Goal: Task Accomplishment & Management: Use online tool/utility

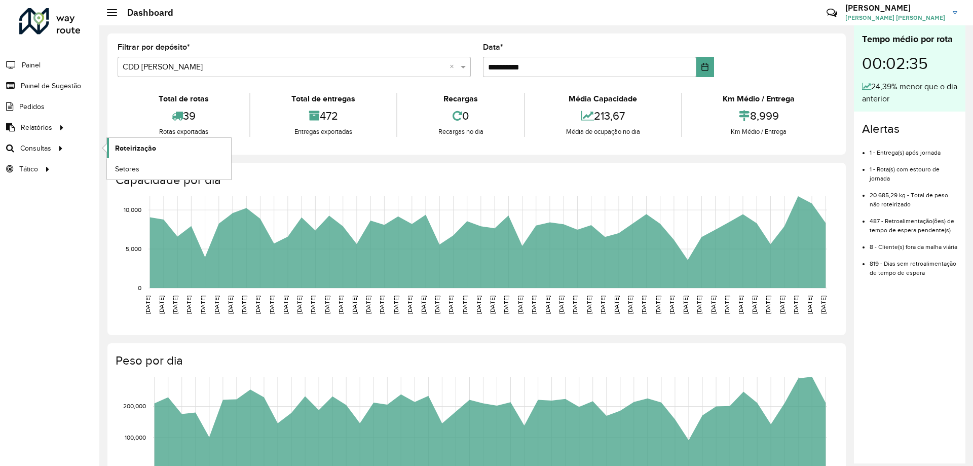
click at [137, 145] on span "Roteirização" at bounding box center [135, 148] width 41 height 11
click at [123, 167] on span "Setores" at bounding box center [127, 169] width 25 height 11
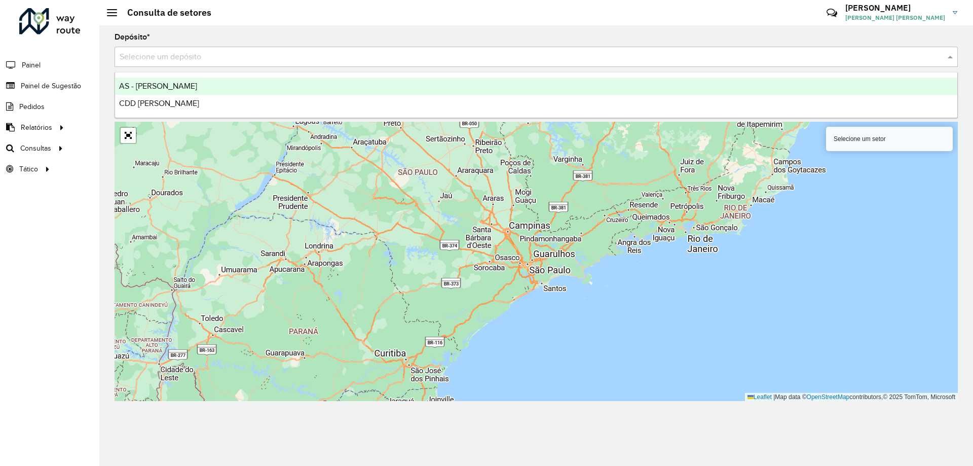
click at [370, 62] on input "text" at bounding box center [526, 57] width 813 height 12
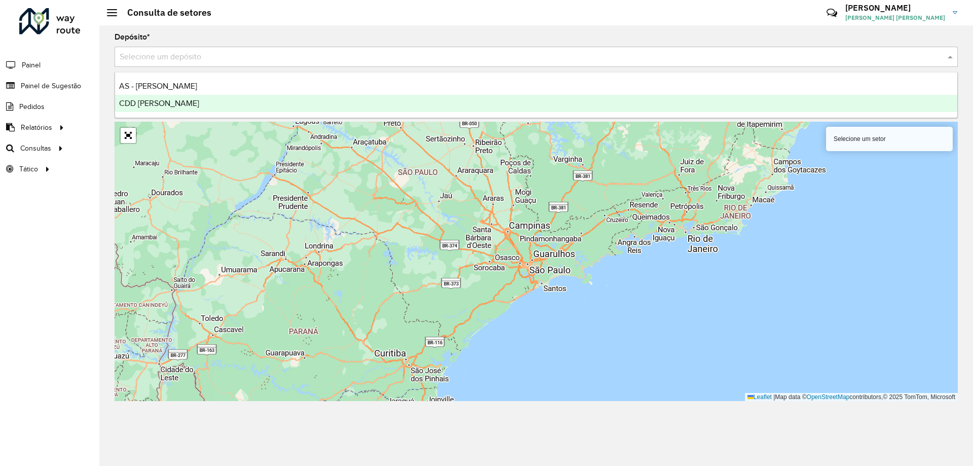
click at [334, 102] on div "CDD [PERSON_NAME]" at bounding box center [536, 103] width 842 height 17
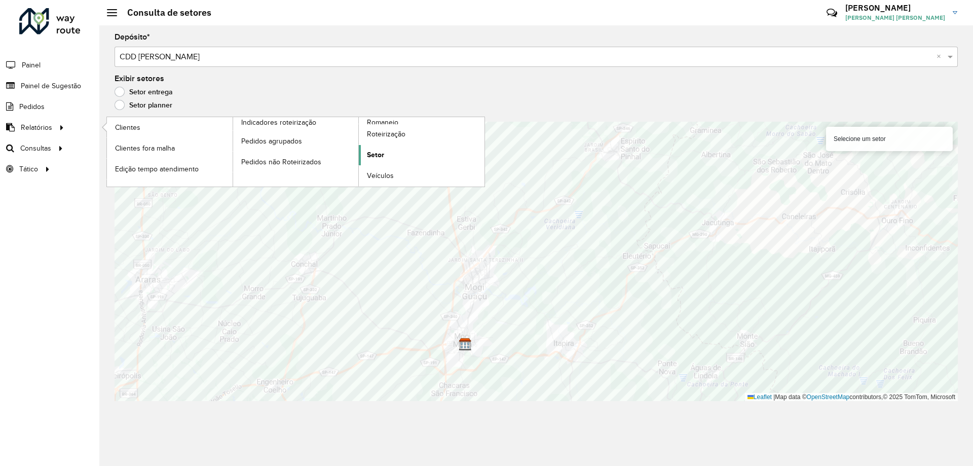
click at [375, 151] on span "Setor" at bounding box center [375, 155] width 17 height 11
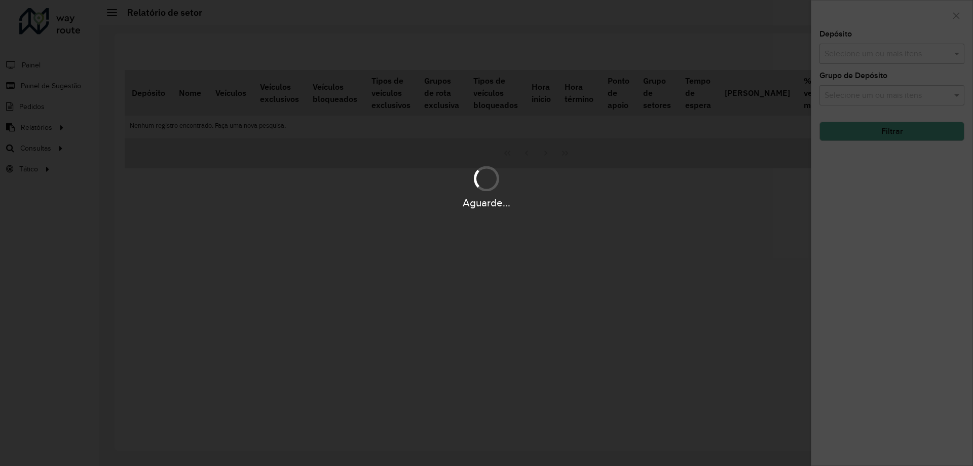
click at [893, 55] on div "Aguarde..." at bounding box center [486, 233] width 973 height 466
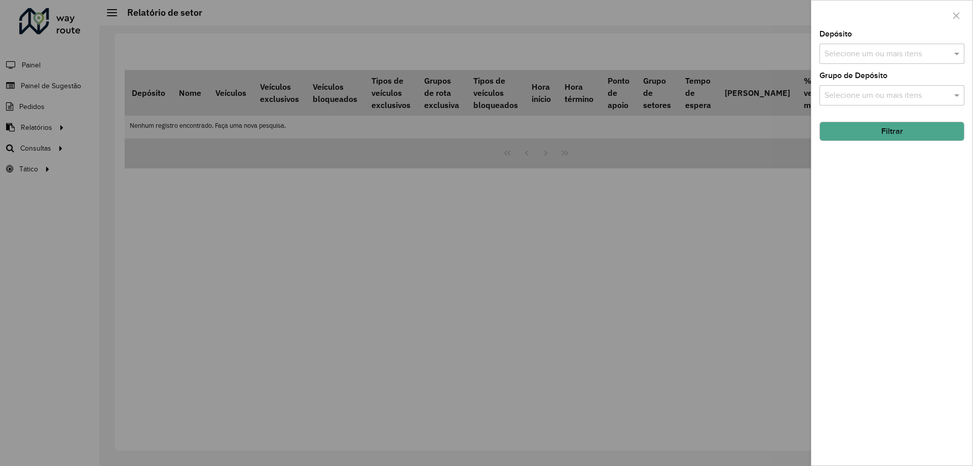
click at [893, 55] on input "text" at bounding box center [887, 54] width 130 height 12
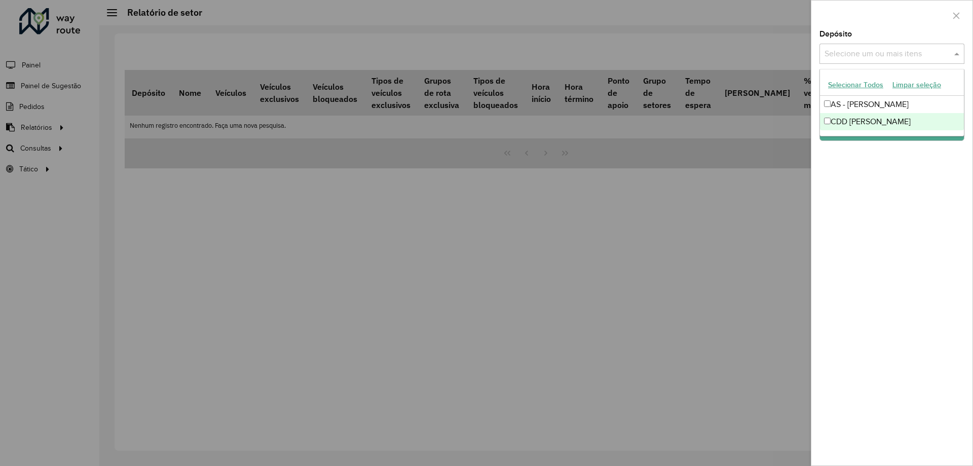
click at [833, 122] on div "CDD [PERSON_NAME]" at bounding box center [892, 121] width 144 height 17
click at [875, 171] on div "Depósito Selecione um ou mais itens CDD Mogi Mirim × × Grupo de Depósito Seleci…" at bounding box center [892, 247] width 161 height 435
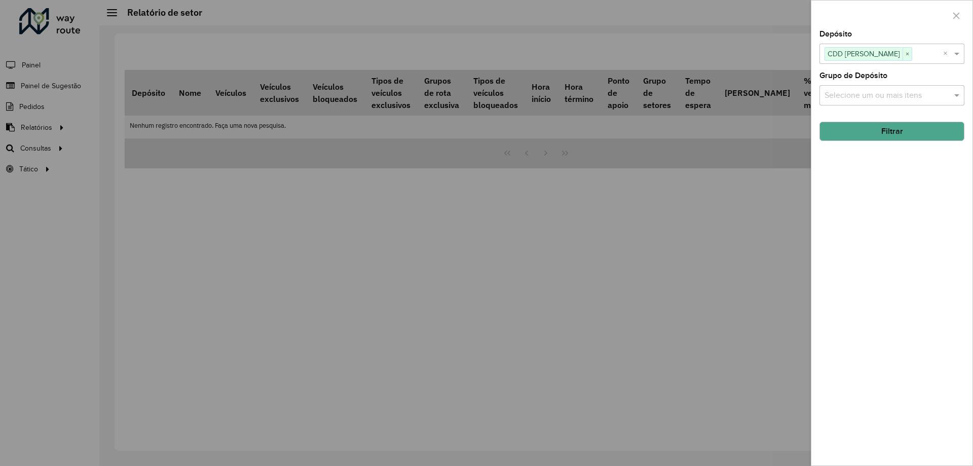
click at [874, 131] on button "Filtrar" at bounding box center [892, 131] width 145 height 19
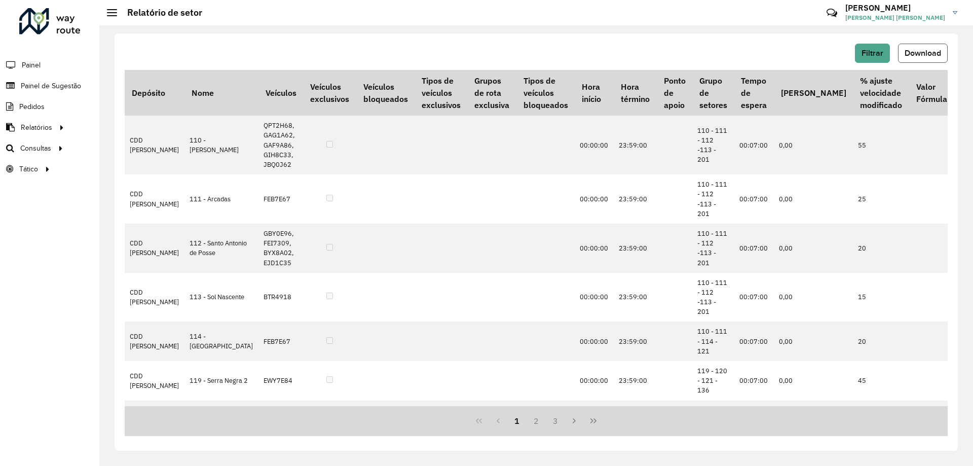
click at [913, 58] on button "Download" at bounding box center [923, 53] width 50 height 19
click at [120, 166] on span "Setores" at bounding box center [127, 169] width 25 height 11
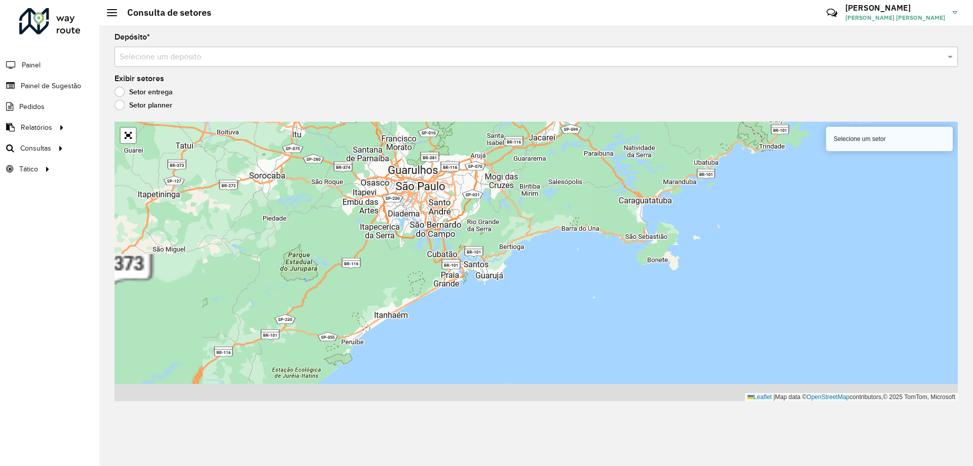
click at [165, 54] on input "text" at bounding box center [526, 57] width 813 height 12
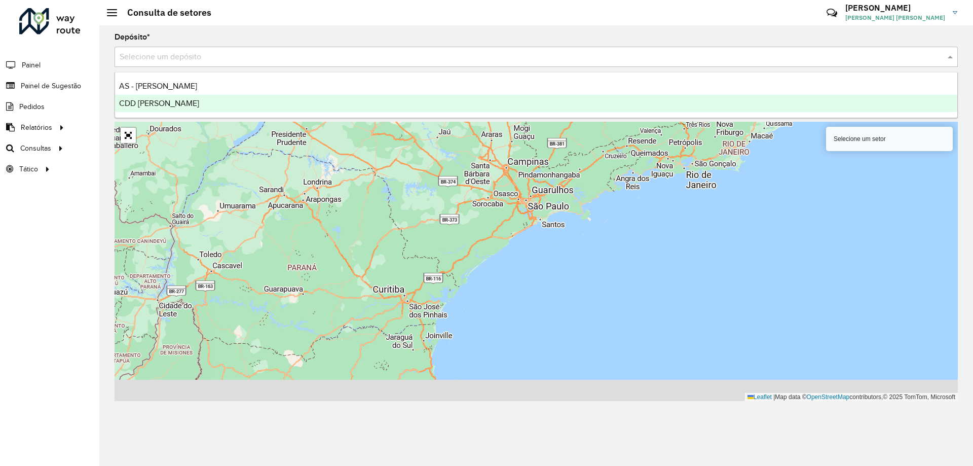
click at [163, 100] on span "CDD [PERSON_NAME]" at bounding box center [159, 103] width 80 height 9
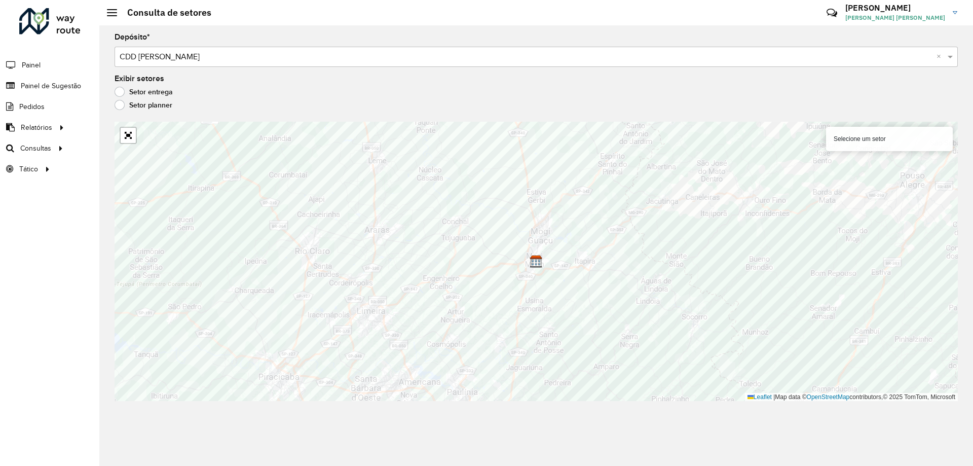
click at [145, 104] on label "Setor planner" at bounding box center [144, 105] width 58 height 10
click at [126, 92] on label "Setor entrega" at bounding box center [144, 92] width 58 height 10
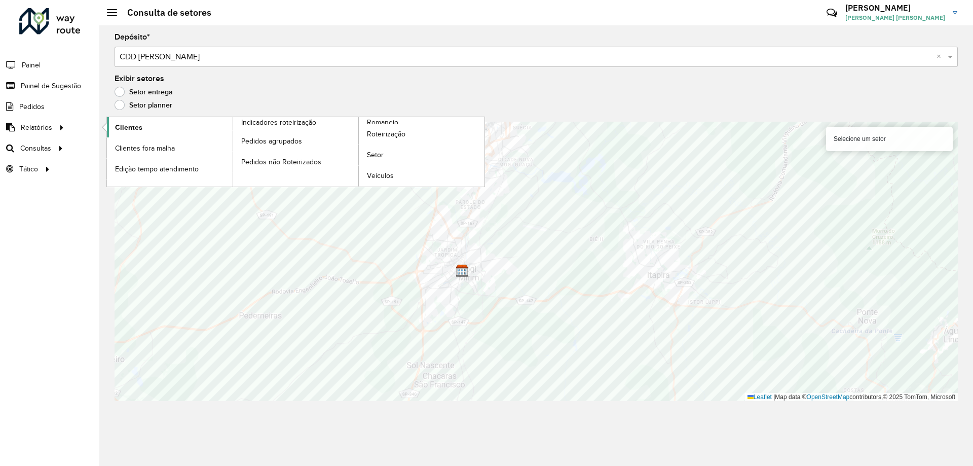
click at [124, 128] on span "Clientes" at bounding box center [128, 127] width 27 height 11
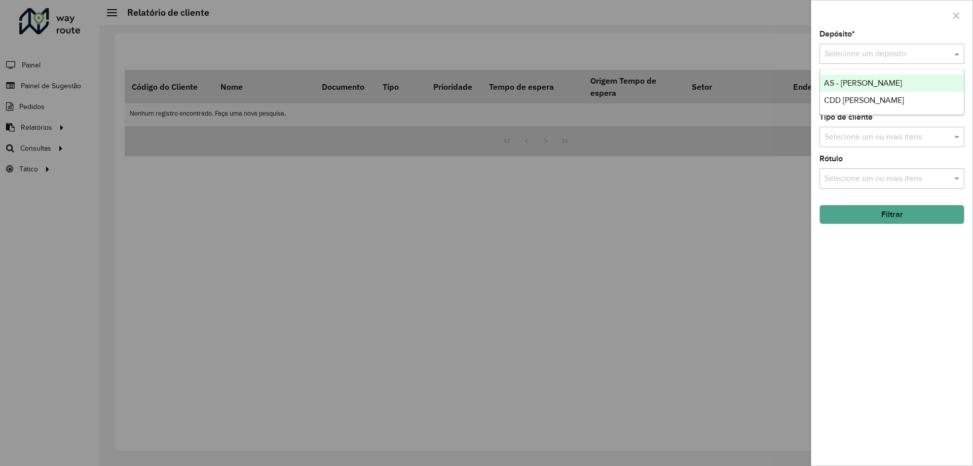
click at [881, 56] on input "text" at bounding box center [882, 54] width 115 height 12
click at [876, 104] on span "CDD [PERSON_NAME]" at bounding box center [864, 100] width 80 height 9
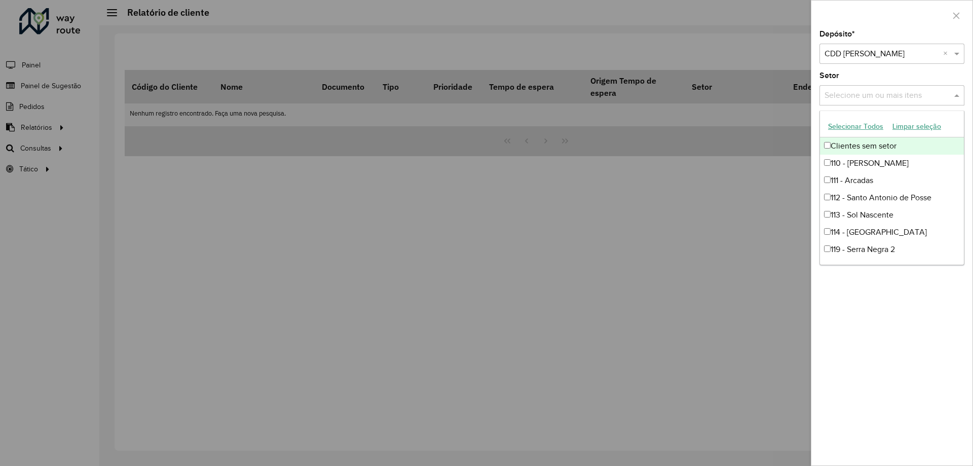
click at [883, 98] on input "text" at bounding box center [887, 96] width 130 height 12
click at [904, 313] on div "Depósito * Selecione um depósito × CDD Mogi Mirim × Setor Selecione um ou mais …" at bounding box center [892, 247] width 161 height 435
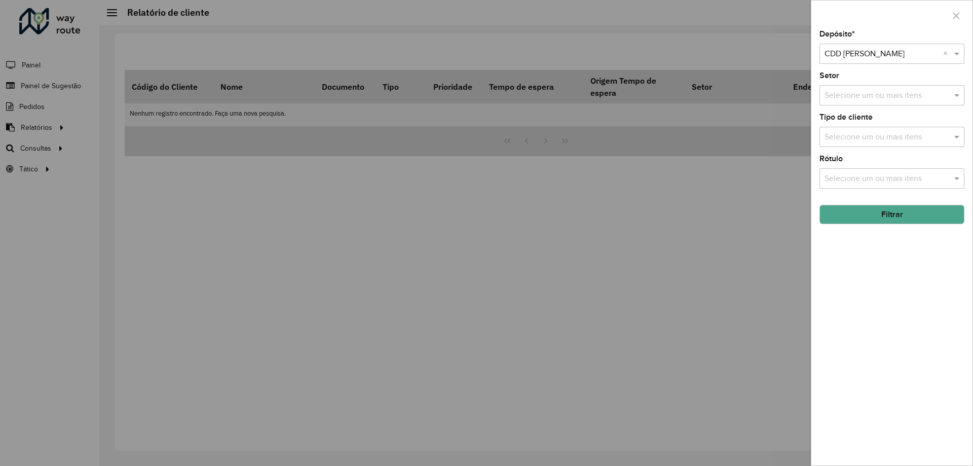
click at [903, 210] on button "Filtrar" at bounding box center [892, 214] width 145 height 19
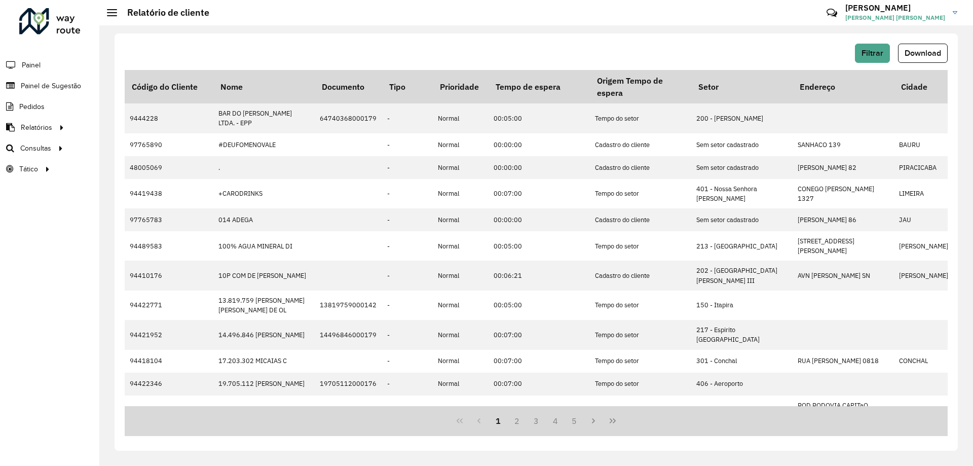
click at [948, 51] on div "Filtrar Download Código do Cliente Nome Documento Tipo Prioridade Tempo de espe…" at bounding box center [536, 241] width 843 height 417
click at [944, 54] on button "Download" at bounding box center [923, 53] width 50 height 19
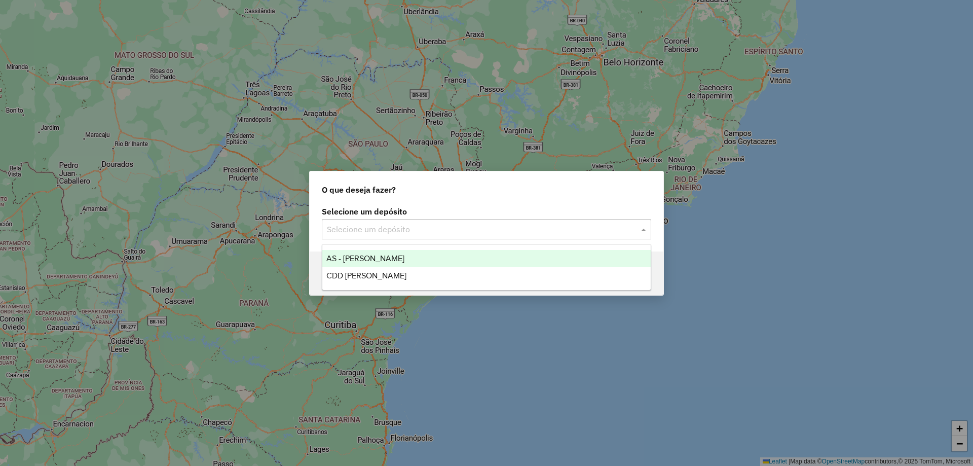
click at [327, 226] on input "text" at bounding box center [476, 230] width 299 height 12
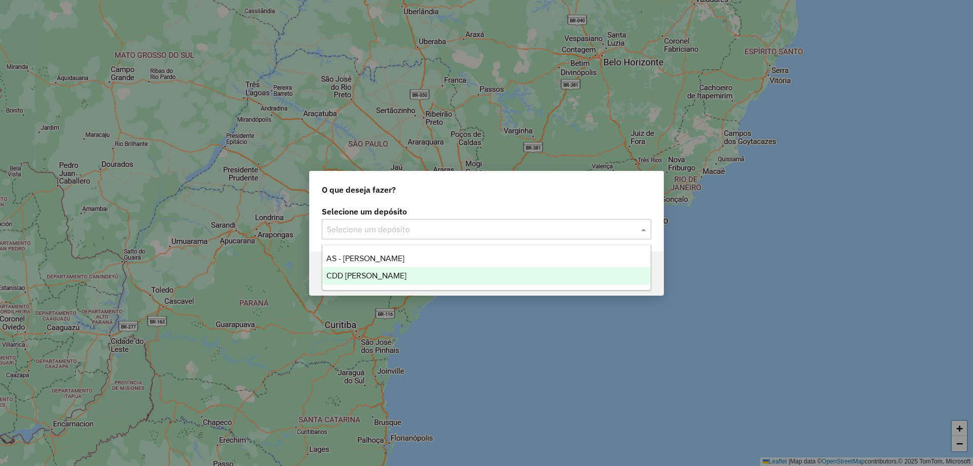
click at [339, 274] on span "CDD [PERSON_NAME]" at bounding box center [366, 275] width 80 height 9
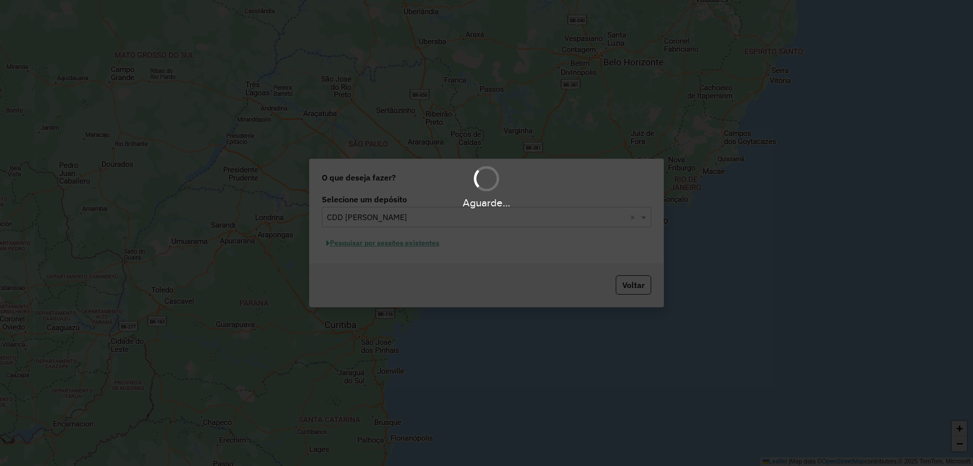
click at [364, 247] on div "Aguarde..." at bounding box center [486, 233] width 973 height 466
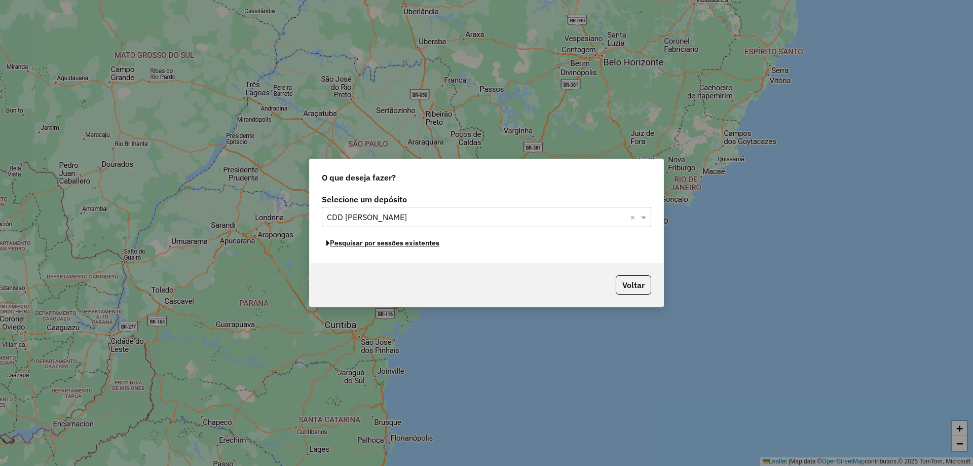
click at [366, 245] on button "Pesquisar por sessões existentes" at bounding box center [383, 243] width 122 height 16
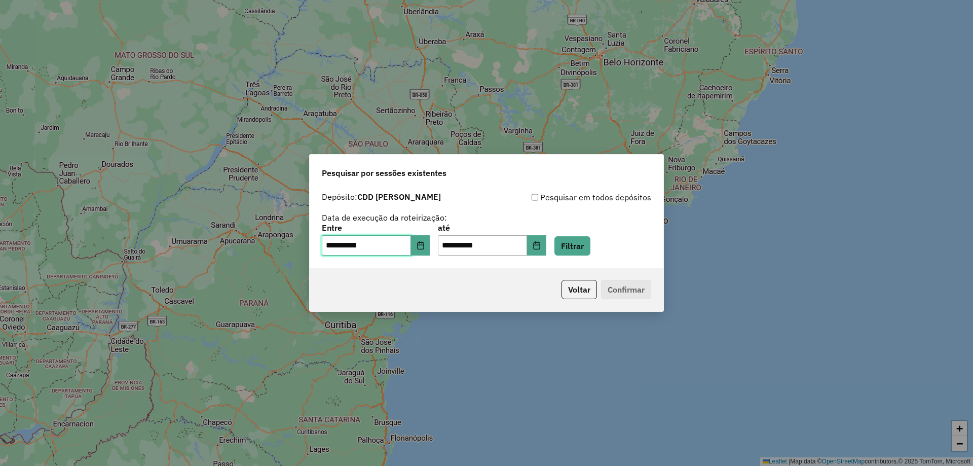
click at [365, 246] on input "**********" at bounding box center [366, 245] width 89 height 20
click at [427, 240] on button "Choose Date" at bounding box center [420, 245] width 19 height 20
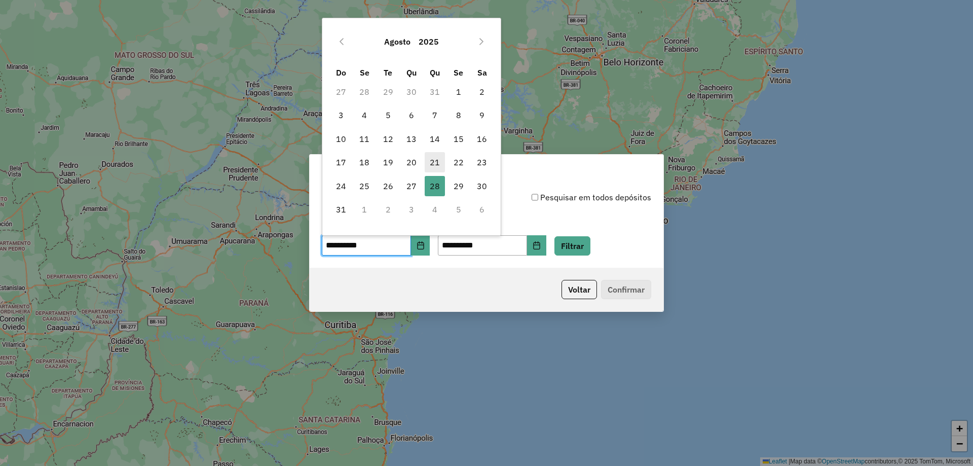
click at [433, 164] on span "21" at bounding box center [435, 162] width 20 height 20
type input "**********"
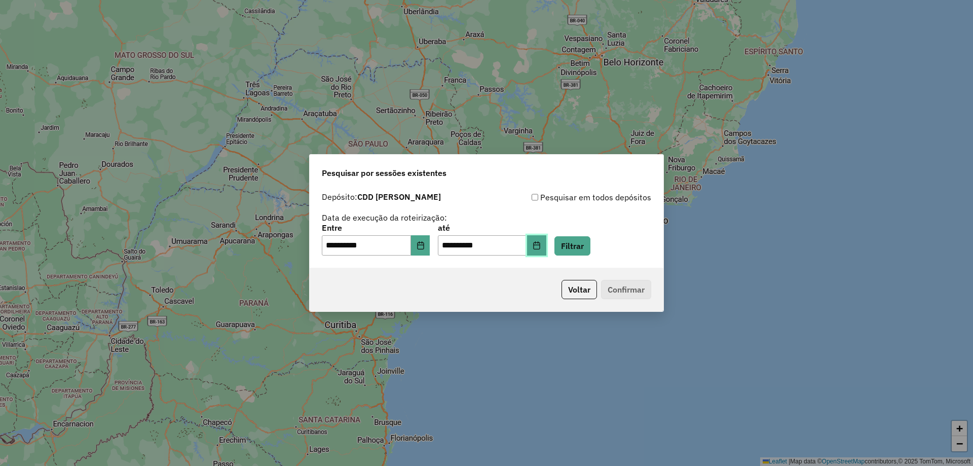
click at [540, 243] on icon "Choose Date" at bounding box center [536, 245] width 7 height 8
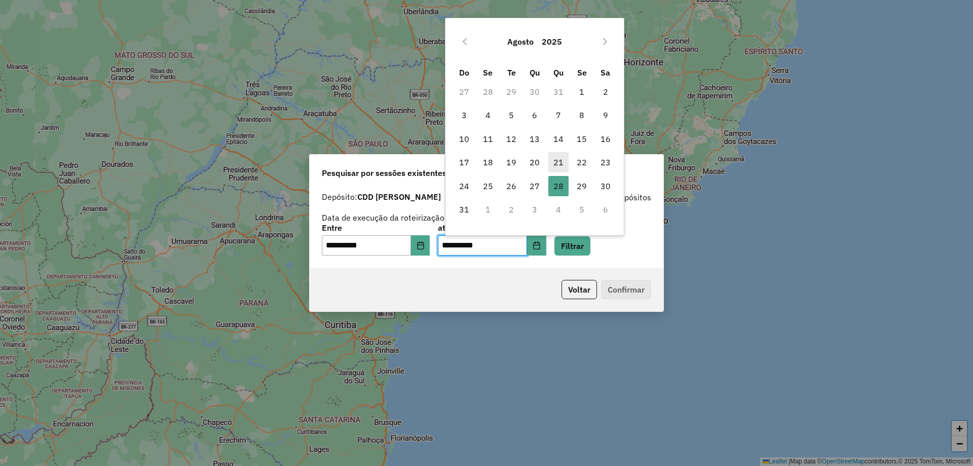
click at [560, 158] on span "21" at bounding box center [558, 162] width 20 height 20
type input "**********"
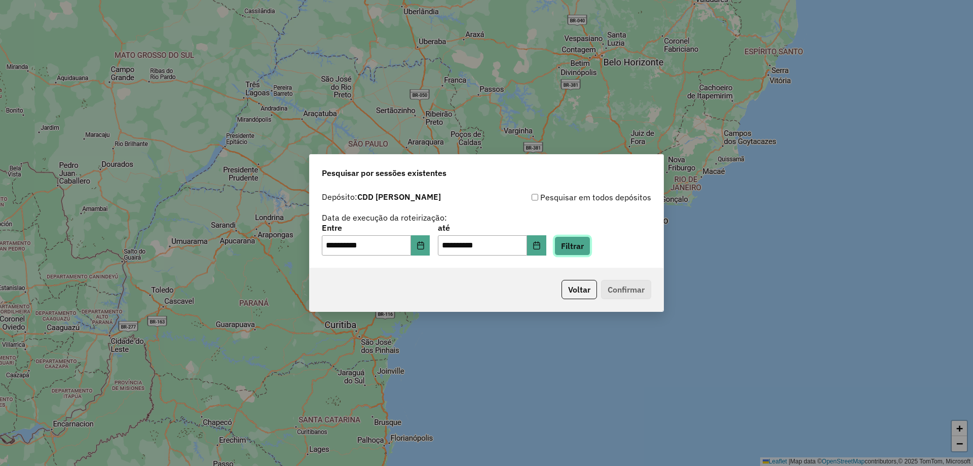
click at [583, 243] on button "Filtrar" at bounding box center [573, 245] width 36 height 19
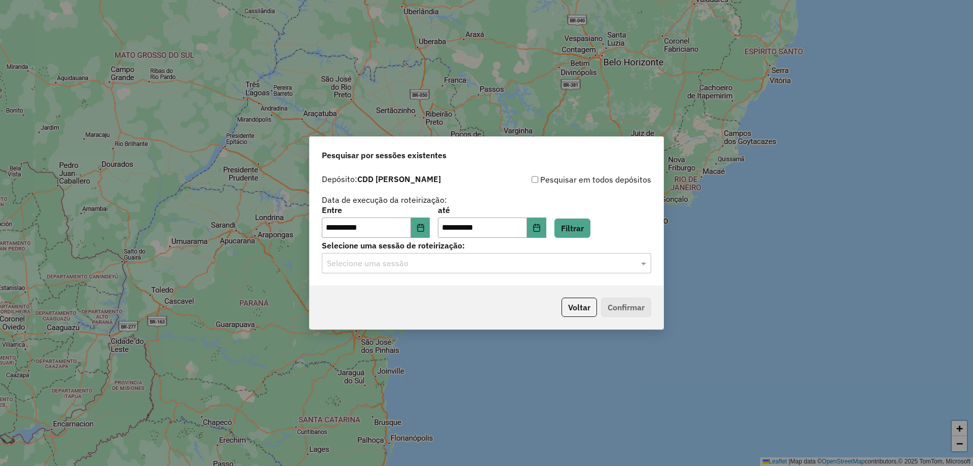
click at [632, 266] on div at bounding box center [486, 262] width 329 height 13
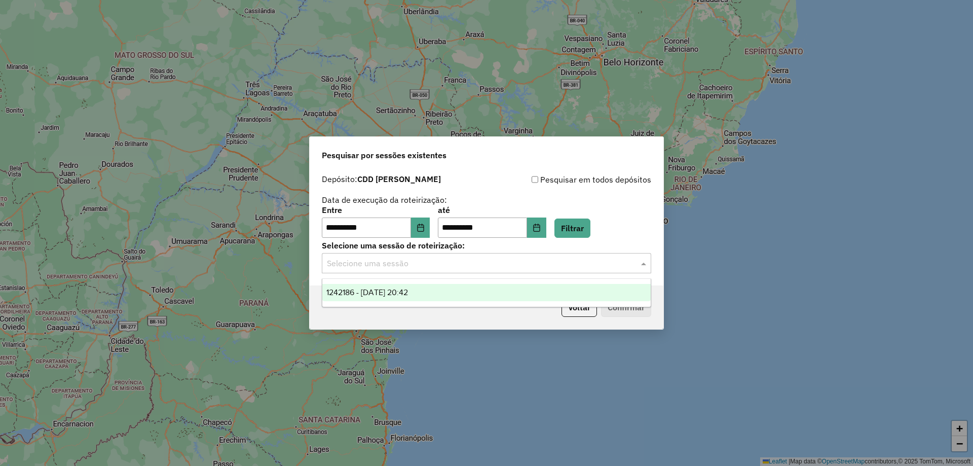
click at [477, 293] on div "1242186 - 21/08/2025 20:42" at bounding box center [486, 292] width 328 height 17
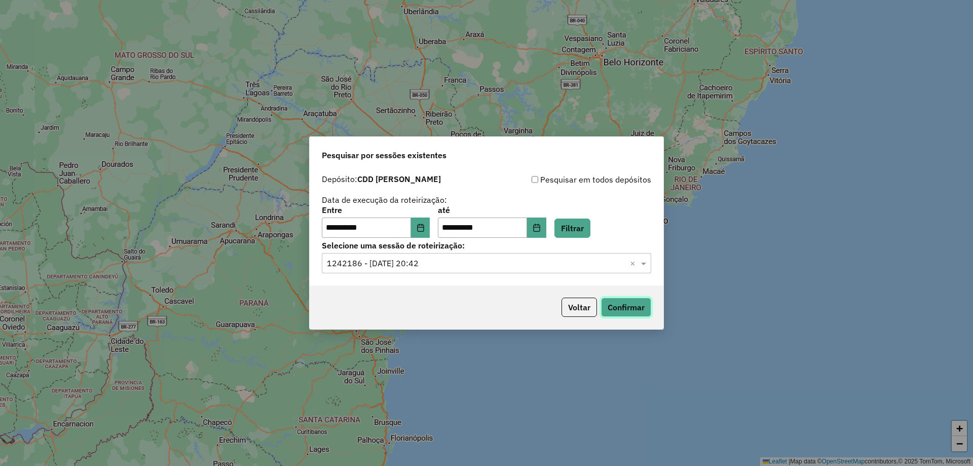
click at [609, 299] on button "Confirmar" at bounding box center [626, 307] width 50 height 19
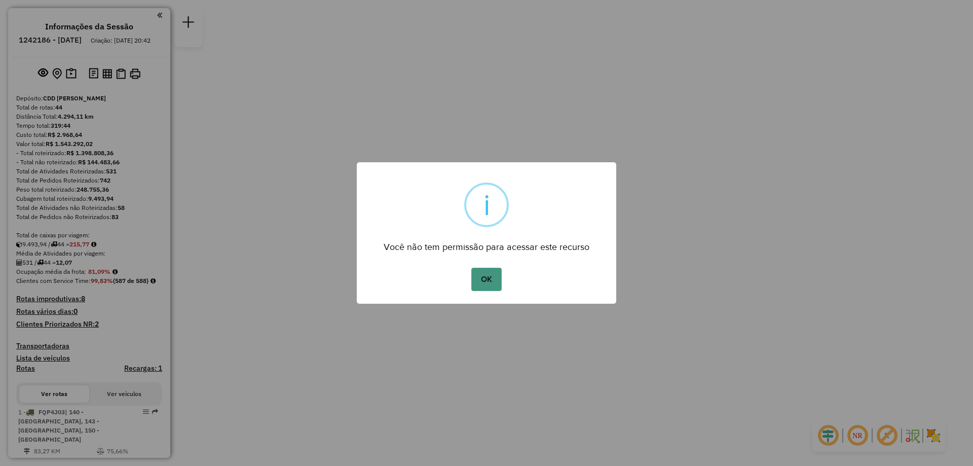
click at [479, 274] on button "OK" at bounding box center [486, 279] width 30 height 23
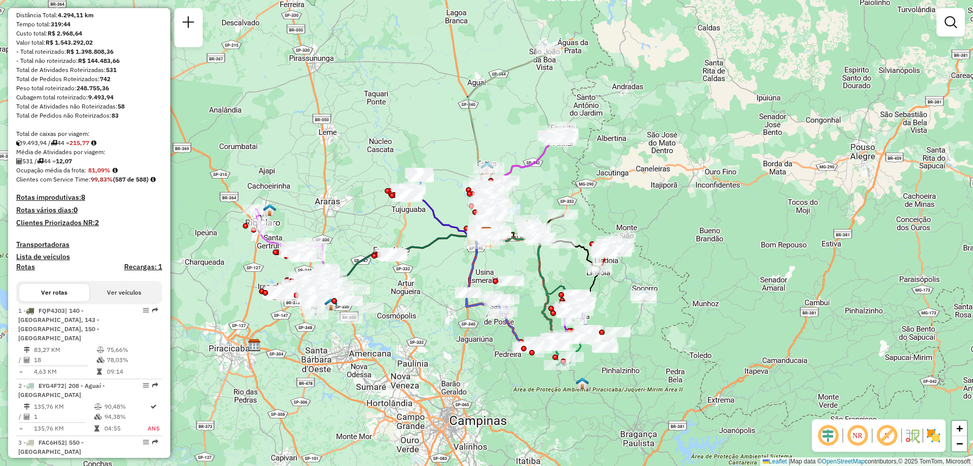
scroll to position [2389, 0]
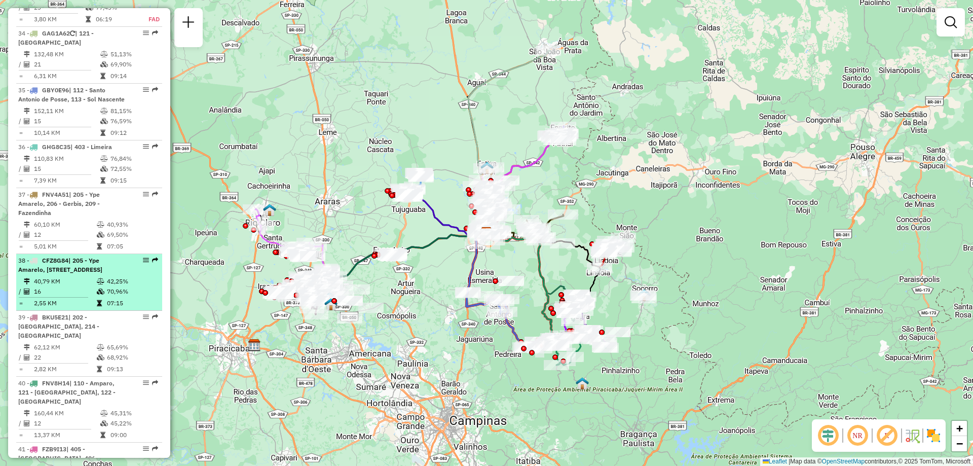
click at [123, 276] on td "42,25%" at bounding box center [131, 281] width 51 height 10
select select "**********"
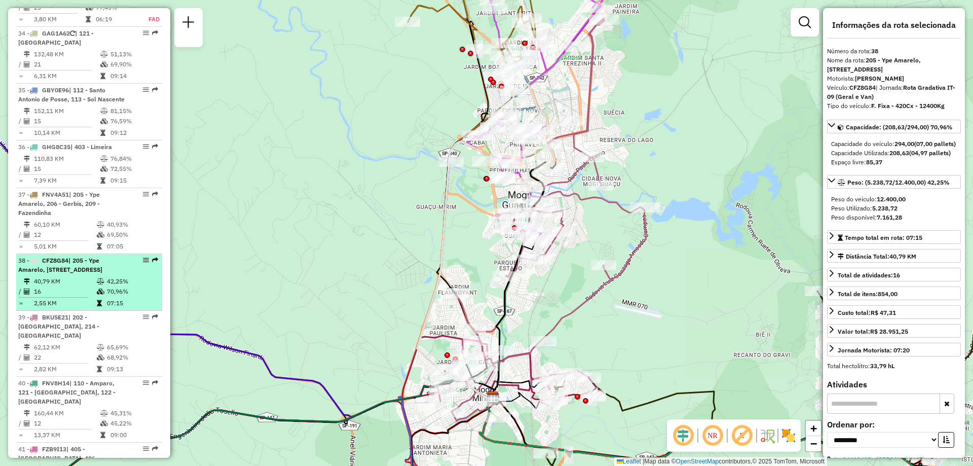
click at [144, 257] on em at bounding box center [146, 260] width 6 height 6
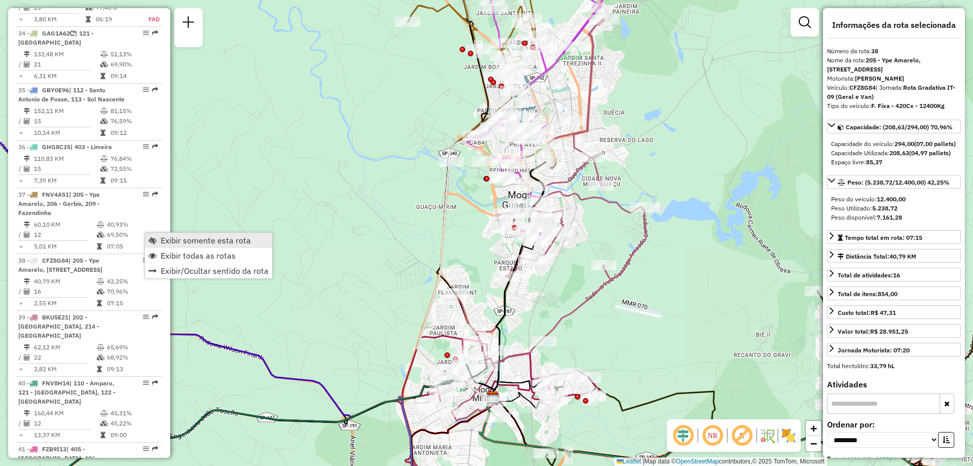
click at [151, 240] on span "Exibir somente esta rota" at bounding box center [153, 240] width 8 height 8
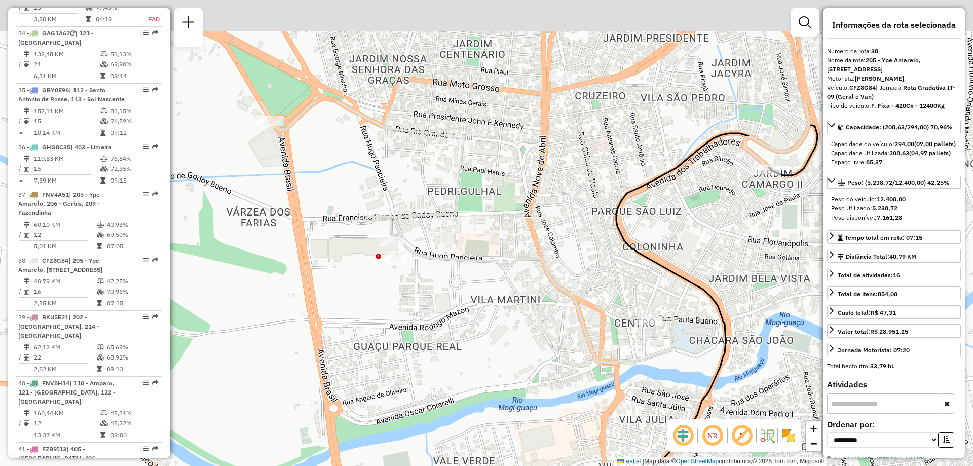
drag, startPoint x: 558, startPoint y: 122, endPoint x: 547, endPoint y: 271, distance: 149.4
click at [547, 271] on icon at bounding box center [540, 231] width 538 height 261
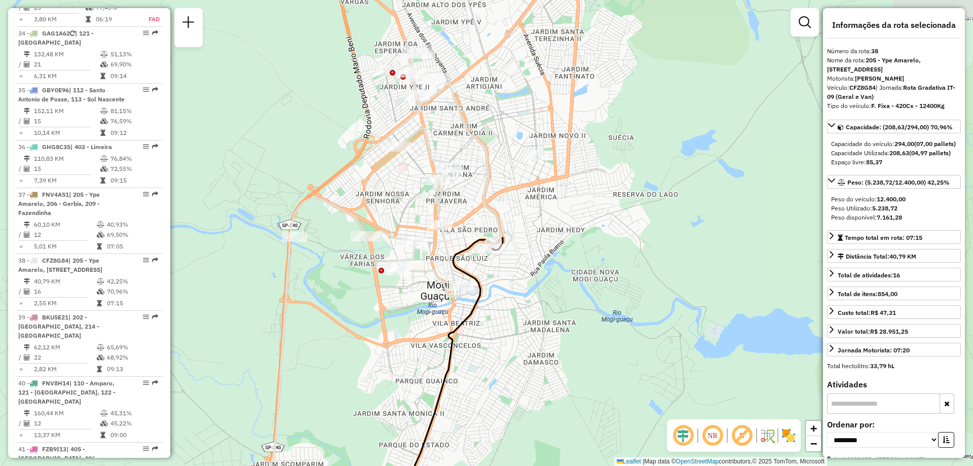
drag, startPoint x: 648, startPoint y: 353, endPoint x: 566, endPoint y: 322, distance: 87.7
click at [566, 322] on div "Janela de atendimento Grade de atendimento Capacidade Transportadoras Veículos …" at bounding box center [486, 233] width 973 height 466
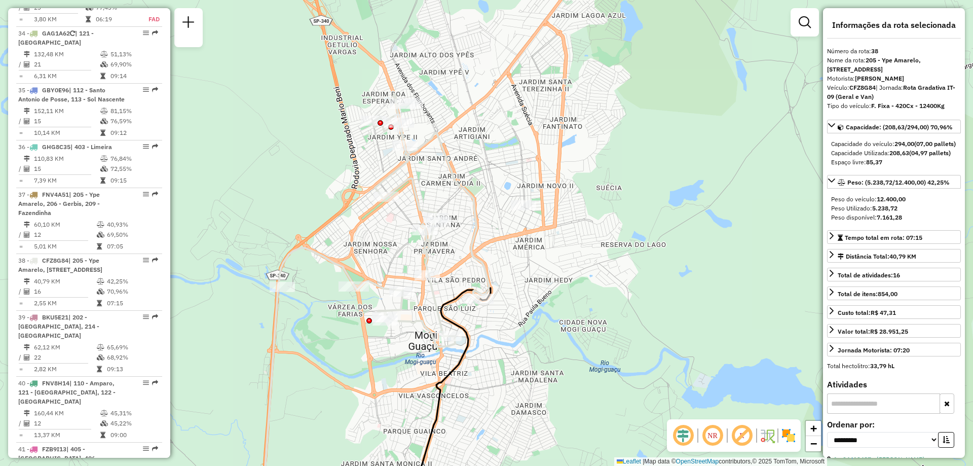
drag, startPoint x: 537, startPoint y: 212, endPoint x: 525, endPoint y: 263, distance: 52.1
click at [525, 263] on div "Janela de atendimento Grade de atendimento Capacidade Transportadoras Veículos …" at bounding box center [486, 233] width 973 height 466
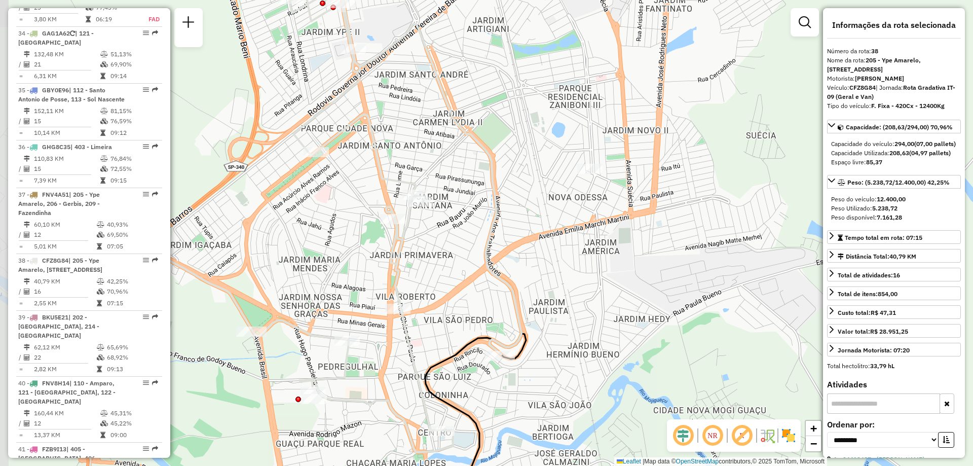
drag, startPoint x: 452, startPoint y: 232, endPoint x: 517, endPoint y: 223, distance: 65.1
click at [517, 223] on div "Janela de atendimento Grade de atendimento Capacidade Transportadoras Veículos …" at bounding box center [486, 233] width 973 height 466
click at [712, 436] on em at bounding box center [713, 435] width 24 height 24
click at [745, 434] on em at bounding box center [742, 435] width 24 height 24
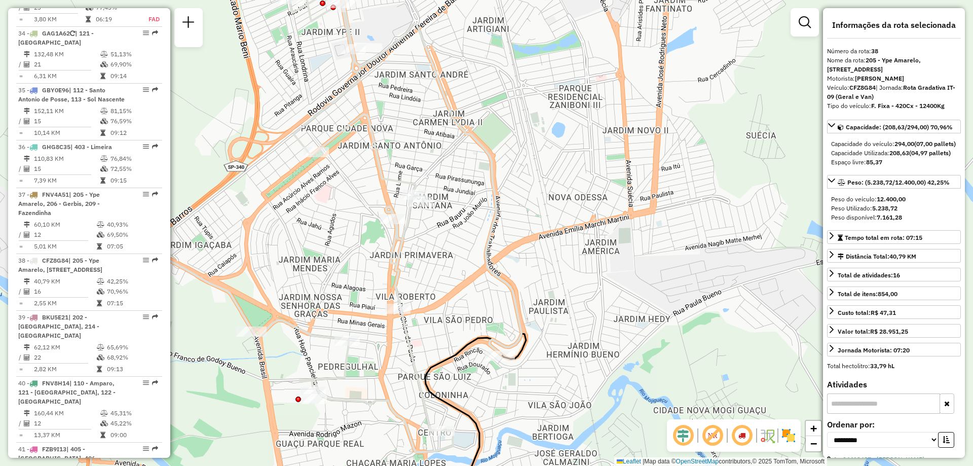
click at [768, 431] on img at bounding box center [767, 435] width 16 height 16
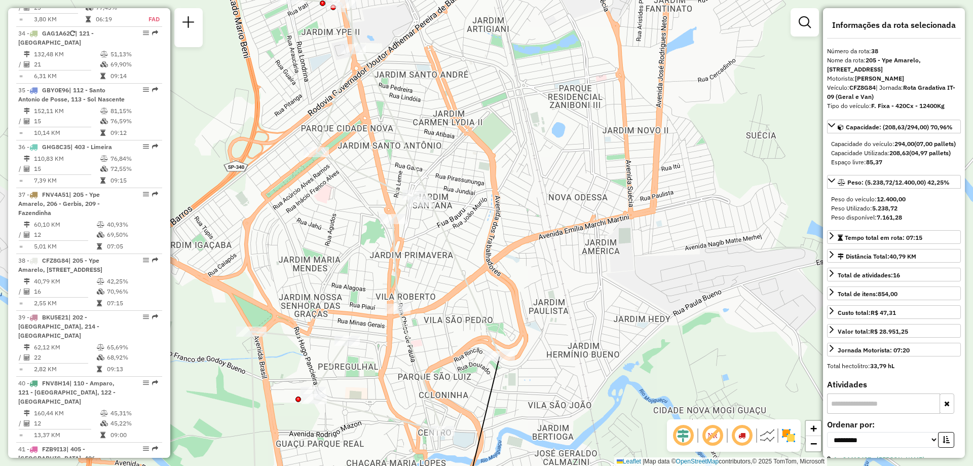
click at [768, 431] on img at bounding box center [767, 435] width 16 height 16
click at [795, 437] on img at bounding box center [789, 435] width 16 height 16
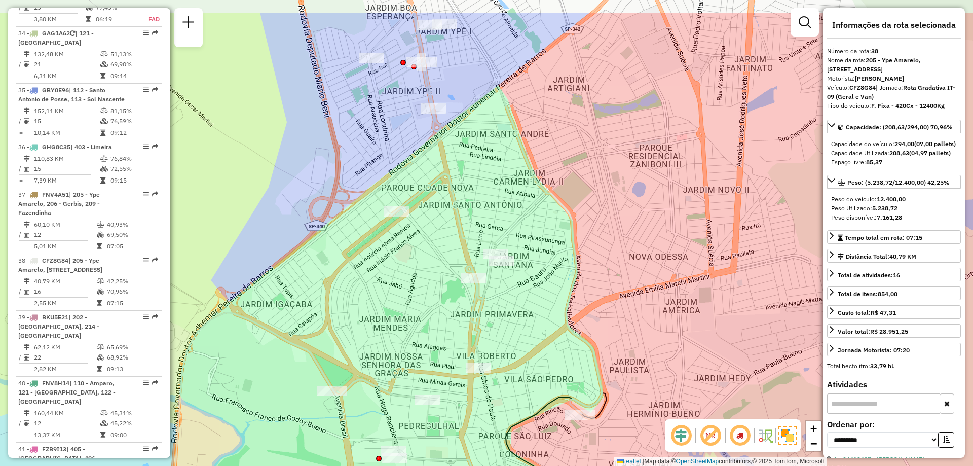
drag, startPoint x: 557, startPoint y: 217, endPoint x: 639, endPoint y: 287, distance: 108.2
click at [640, 287] on div "Janela de atendimento Grade de atendimento Capacidade Transportadoras Veículos …" at bounding box center [486, 233] width 973 height 466
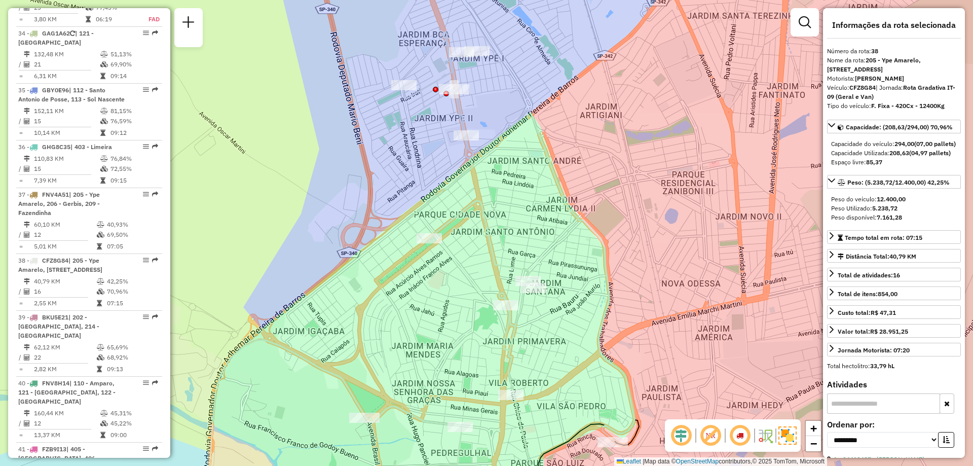
drag, startPoint x: 577, startPoint y: 227, endPoint x: 608, endPoint y: 243, distance: 34.5
click at [608, 243] on icon at bounding box center [499, 280] width 269 height 496
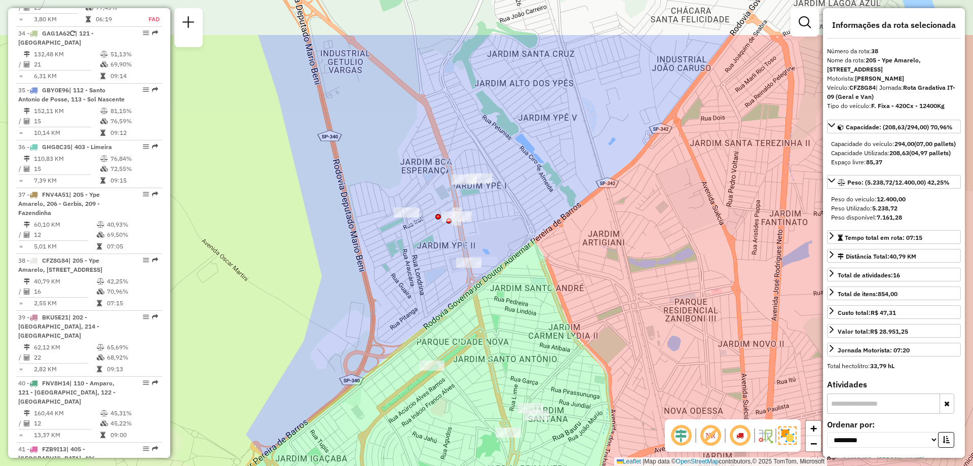
drag, startPoint x: 610, startPoint y: 197, endPoint x: 617, endPoint y: 283, distance: 86.9
click at [617, 283] on div "Janela de atendimento Grade de atendimento Capacidade Transportadoras Veículos …" at bounding box center [486, 233] width 973 height 466
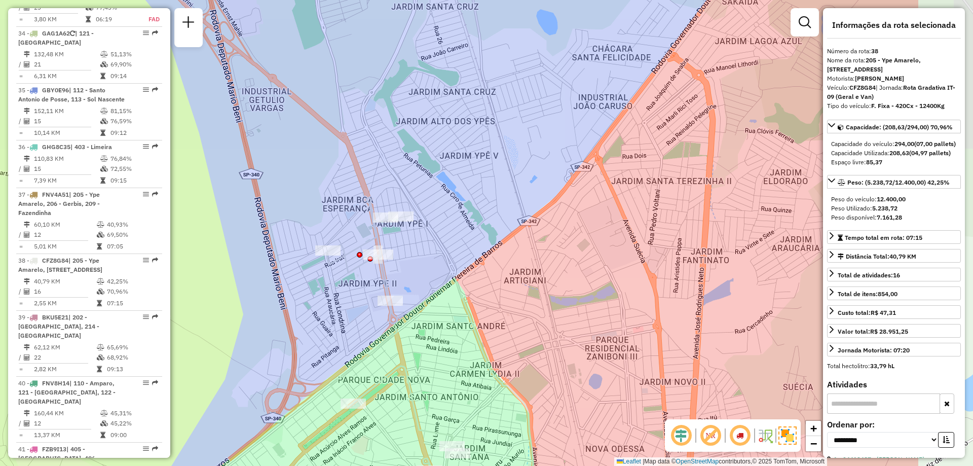
drag, startPoint x: 709, startPoint y: 257, endPoint x: 557, endPoint y: 275, distance: 153.2
click at [557, 275] on div "Janela de atendimento Grade de atendimento Capacidade Transportadoras Veículos …" at bounding box center [486, 233] width 973 height 466
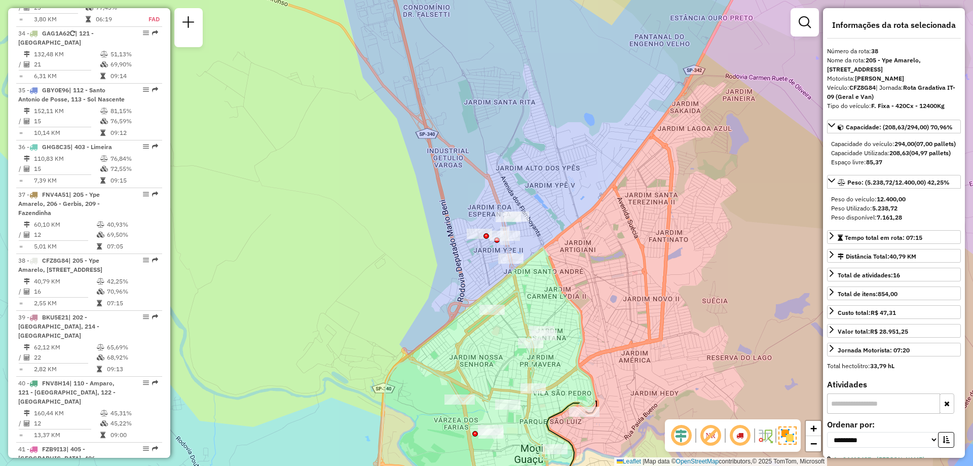
drag, startPoint x: 465, startPoint y: 237, endPoint x: 500, endPoint y: 210, distance: 43.4
click at [500, 210] on icon at bounding box center [528, 333] width 134 height 253
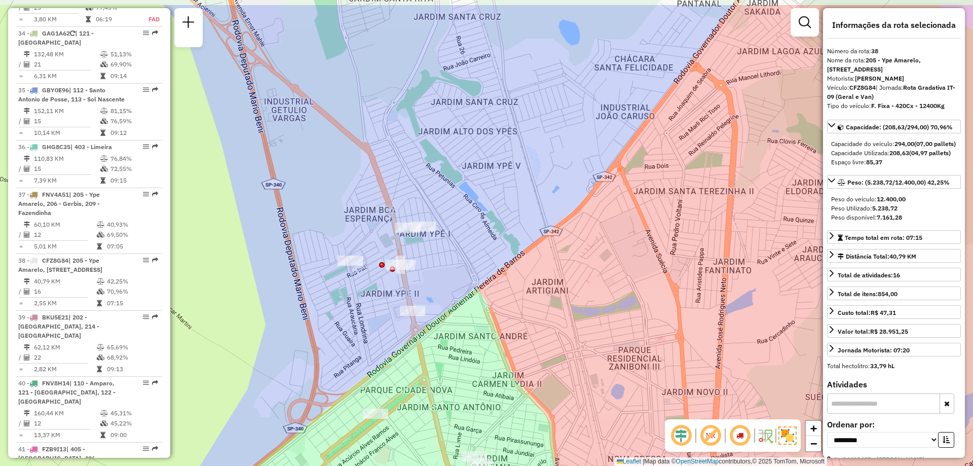
drag, startPoint x: 515, startPoint y: 226, endPoint x: 562, endPoint y: 278, distance: 70.0
click at [562, 278] on div "Janela de atendimento Grade de atendimento Capacidade Transportadoras Veículos …" at bounding box center [486, 233] width 973 height 466
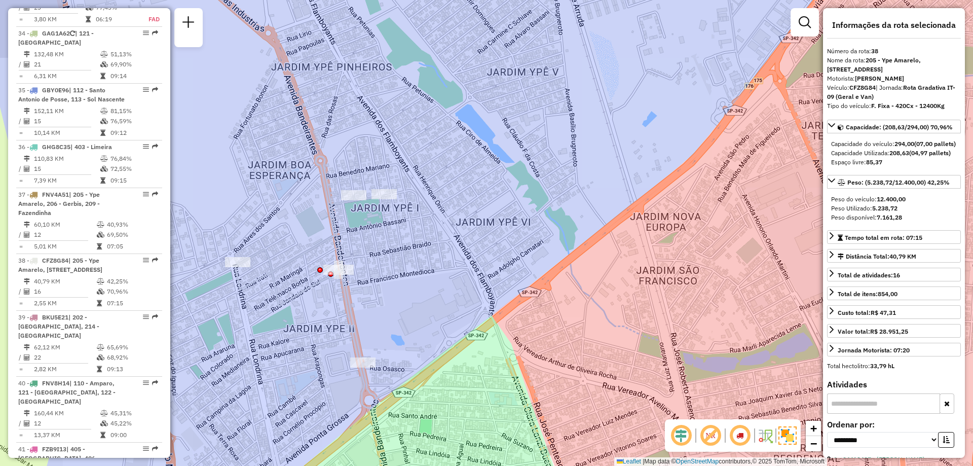
drag, startPoint x: 575, startPoint y: 248, endPoint x: 621, endPoint y: 236, distance: 47.7
click at [621, 236] on div "Janela de atendimento Grade de atendimento Capacidade Transportadoras Veículos …" at bounding box center [486, 233] width 973 height 466
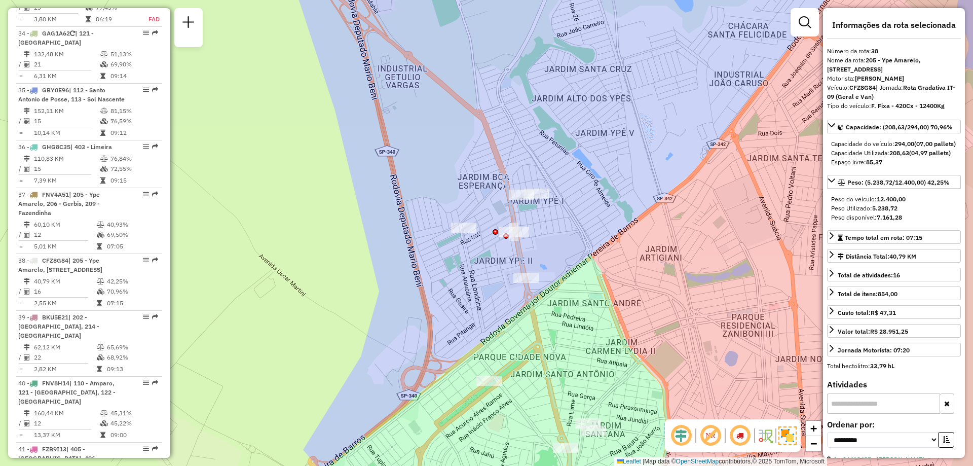
drag, startPoint x: 578, startPoint y: 260, endPoint x: 629, endPoint y: 235, distance: 56.0
click at [629, 235] on div "Janela de atendimento Grade de atendimento Capacidade Transportadoras Veículos …" at bounding box center [486, 233] width 973 height 466
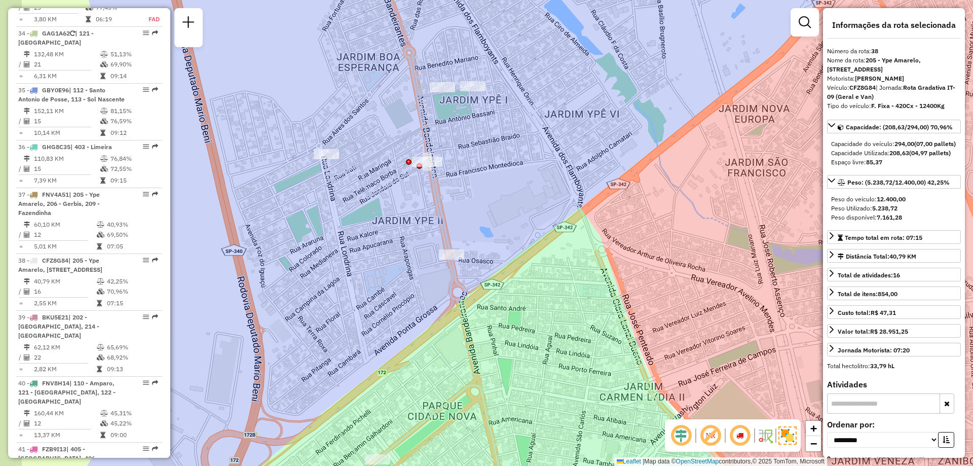
drag, startPoint x: 628, startPoint y: 258, endPoint x: 657, endPoint y: 218, distance: 48.9
click at [657, 218] on div "Janela de atendimento Grade de atendimento Capacidade Transportadoras Veículos …" at bounding box center [486, 233] width 973 height 466
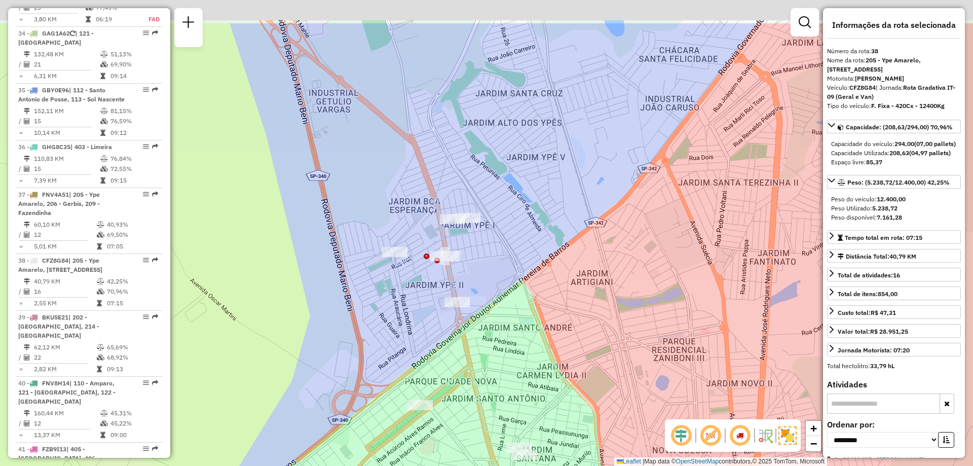
drag, startPoint x: 653, startPoint y: 238, endPoint x: 582, endPoint y: 308, distance: 99.3
click at [582, 308] on div "Janela de atendimento Grade de atendimento Capacidade Transportadoras Veículos …" at bounding box center [486, 233] width 973 height 466
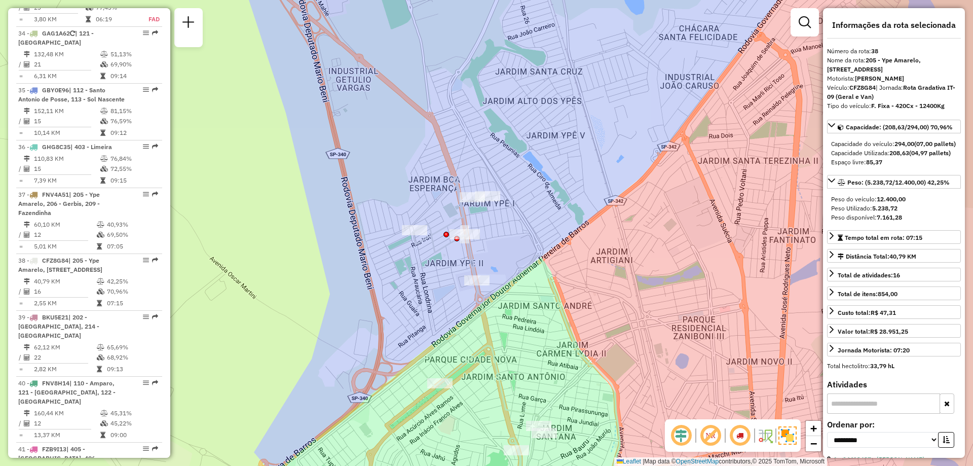
drag, startPoint x: 520, startPoint y: 281, endPoint x: 544, endPoint y: 253, distance: 37.0
click at [544, 253] on icon at bounding box center [516, 333] width 207 height 313
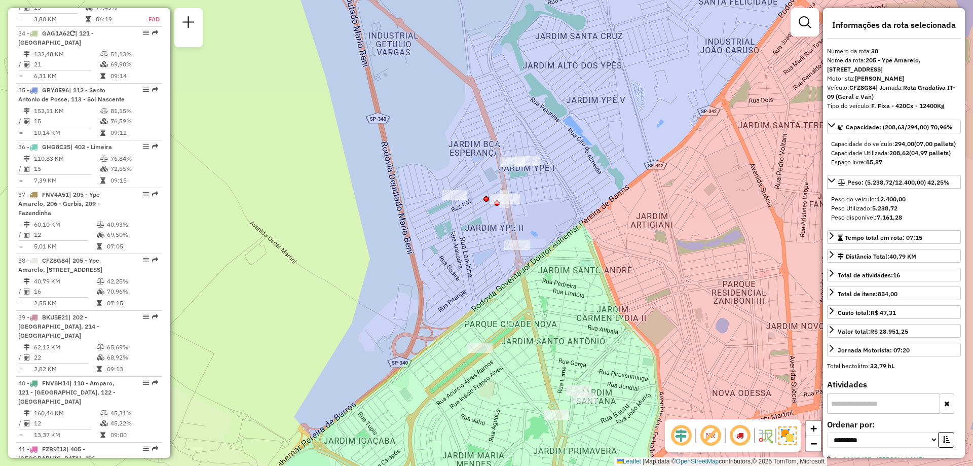
drag, startPoint x: 566, startPoint y: 253, endPoint x: 602, endPoint y: 222, distance: 48.2
click at [602, 222] on div "Janela de atendimento Grade de atendimento Capacidade Transportadoras Veículos …" at bounding box center [486, 233] width 973 height 466
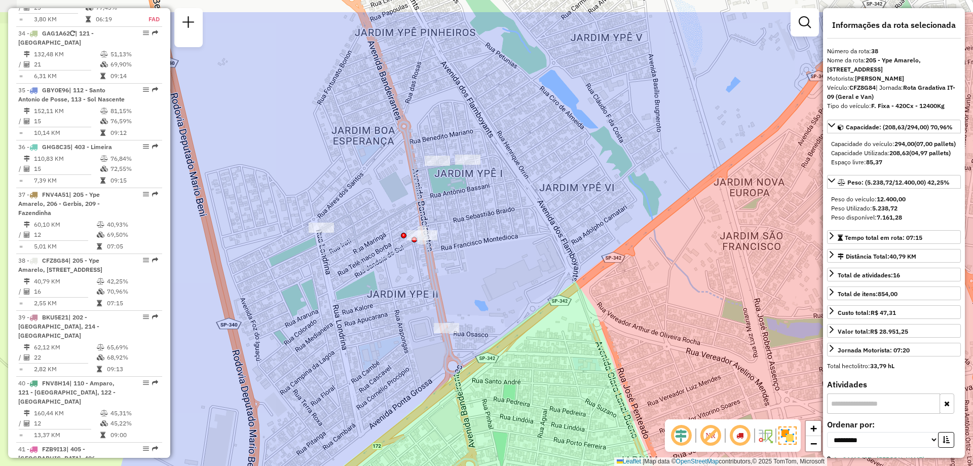
drag, startPoint x: 607, startPoint y: 231, endPoint x: 617, endPoint y: 290, distance: 59.7
click at [617, 290] on div "Janela de atendimento Grade de atendimento Capacidade Transportadoras Veículos …" at bounding box center [486, 233] width 973 height 466
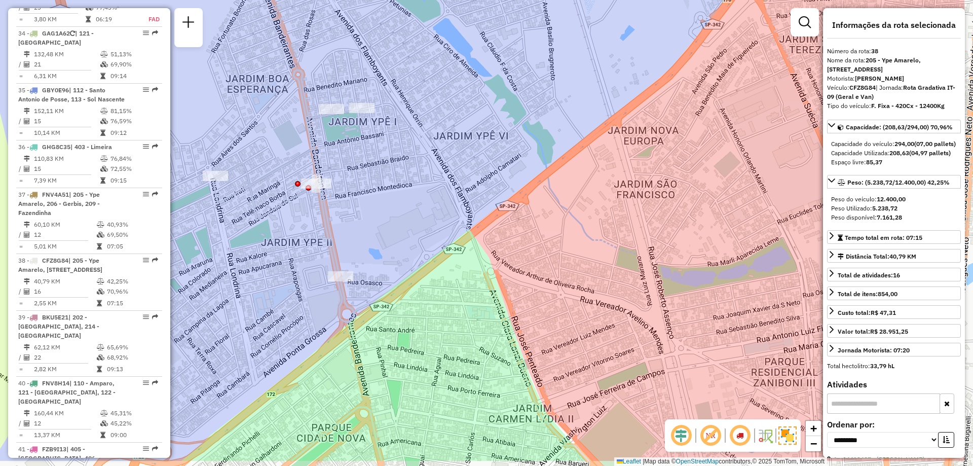
drag, startPoint x: 742, startPoint y: 282, endPoint x: 636, endPoint y: 231, distance: 117.9
click at [636, 231] on div "Janela de atendimento Grade de atendimento Capacidade Transportadoras Veículos …" at bounding box center [486, 233] width 973 height 466
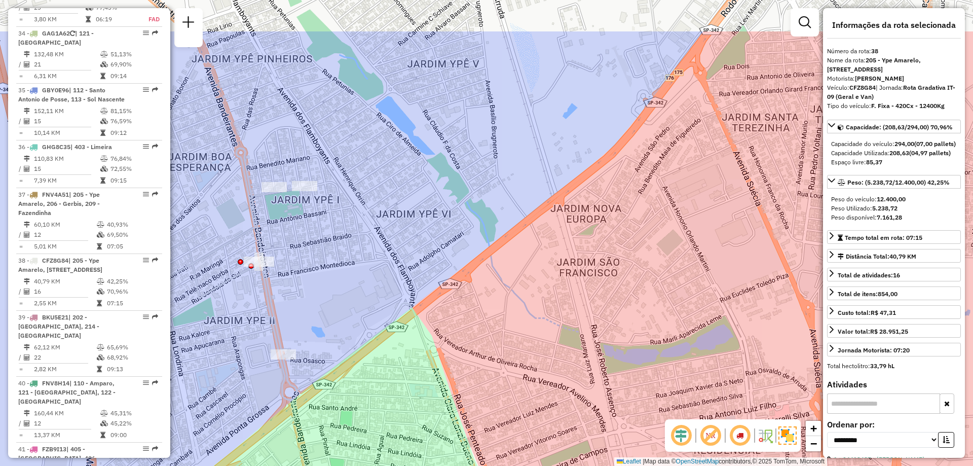
drag, startPoint x: 642, startPoint y: 214, endPoint x: 585, endPoint y: 292, distance: 96.9
click at [584, 292] on div "Janela de atendimento Grade de atendimento Capacidade Transportadoras Veículos …" at bounding box center [486, 233] width 973 height 466
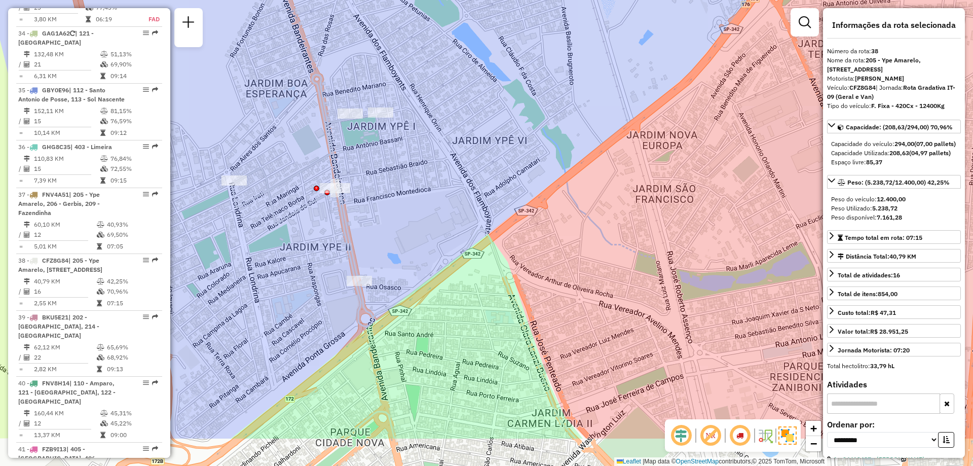
drag, startPoint x: 484, startPoint y: 288, endPoint x: 560, endPoint y: 214, distance: 106.1
click at [560, 214] on div "Janela de atendimento Grade de atendimento Capacidade Transportadoras Veículos …" at bounding box center [486, 233] width 973 height 466
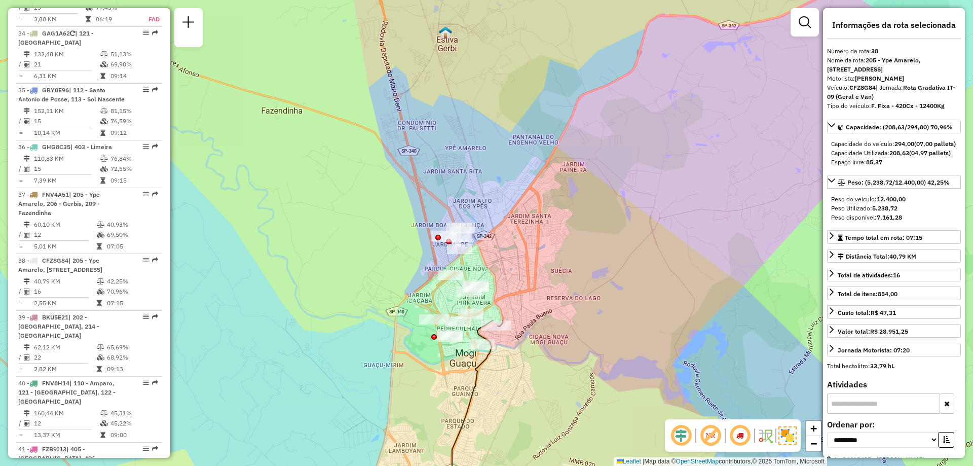
drag, startPoint x: 662, startPoint y: 307, endPoint x: 613, endPoint y: 280, distance: 56.3
click at [613, 280] on div "Janela de atendimento Grade de atendimento Capacidade Transportadoras Veículos …" at bounding box center [486, 233] width 973 height 466
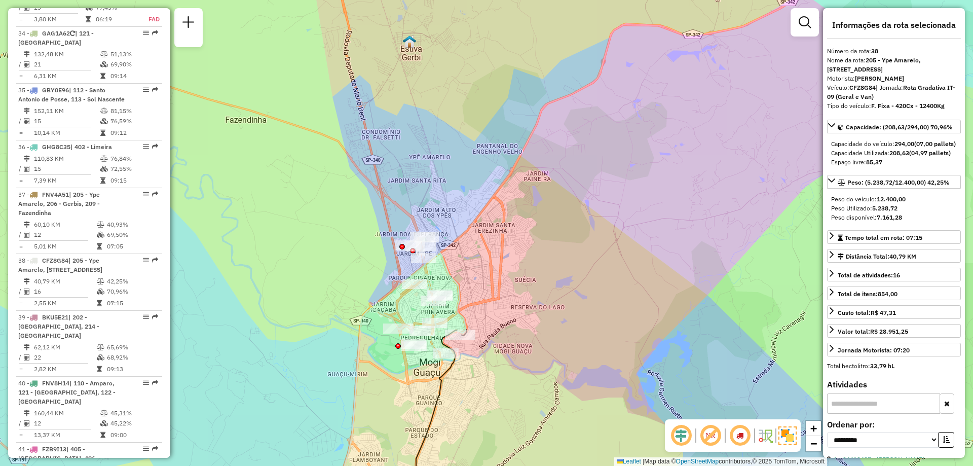
drag, startPoint x: 611, startPoint y: 273, endPoint x: 575, endPoint y: 282, distance: 37.1
click at [575, 282] on div "Janela de atendimento Grade de atendimento Capacidade Transportadoras Veículos …" at bounding box center [486, 233] width 973 height 466
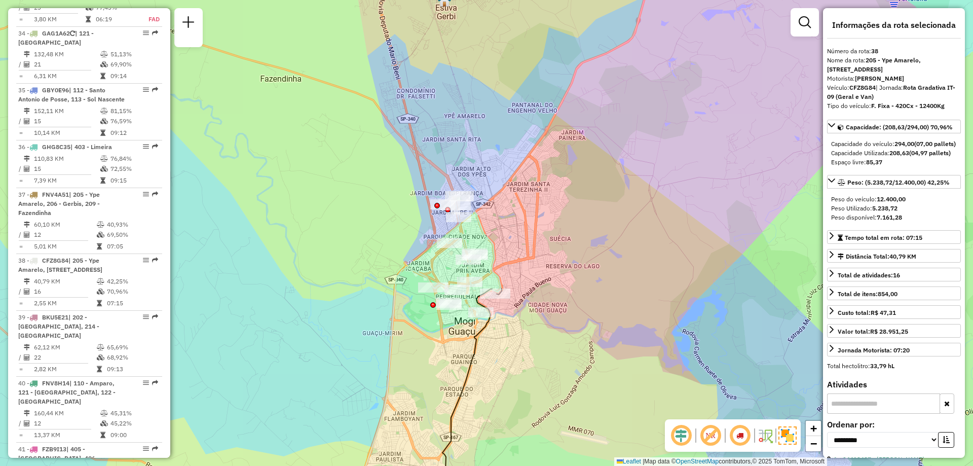
drag, startPoint x: 575, startPoint y: 282, endPoint x: 610, endPoint y: 241, distance: 53.9
click at [610, 241] on div "Janela de atendimento Grade de atendimento Capacidade Transportadoras Veículos …" at bounding box center [486, 233] width 973 height 466
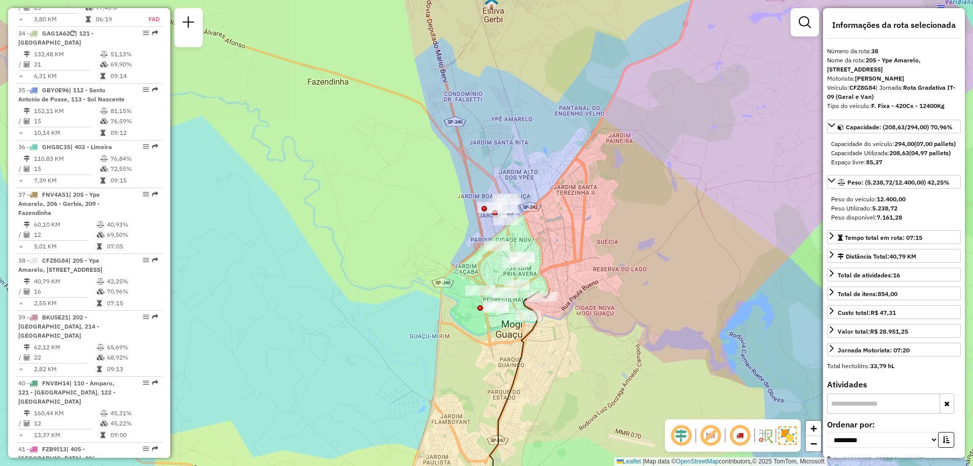
drag, startPoint x: 586, startPoint y: 239, endPoint x: 634, endPoint y: 242, distance: 47.2
click at [634, 242] on div "Janela de atendimento Grade de atendimento Capacidade Transportadoras Veículos …" at bounding box center [486, 233] width 973 height 466
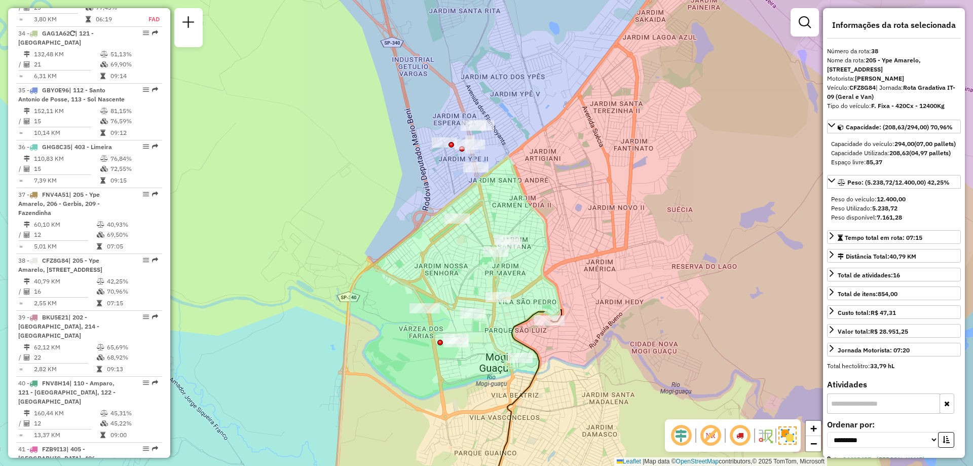
drag, startPoint x: 567, startPoint y: 203, endPoint x: 656, endPoint y: 186, distance: 90.4
click at [656, 186] on div "Janela de atendimento Grade de atendimento Capacidade Transportadoras Veículos …" at bounding box center [486, 233] width 973 height 466
click at [742, 436] on em at bounding box center [740, 435] width 24 height 24
click at [764, 437] on img at bounding box center [765, 435] width 16 height 16
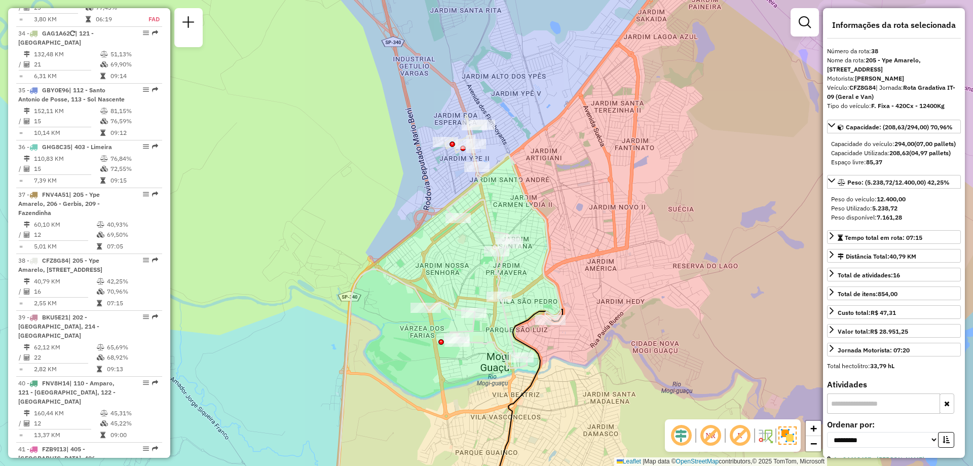
click at [764, 437] on img at bounding box center [765, 435] width 16 height 16
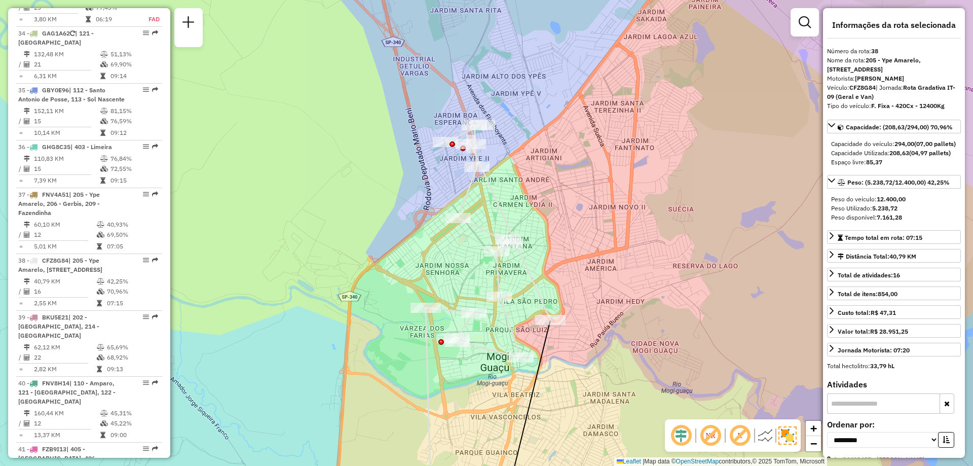
click at [764, 437] on img at bounding box center [765, 435] width 16 height 16
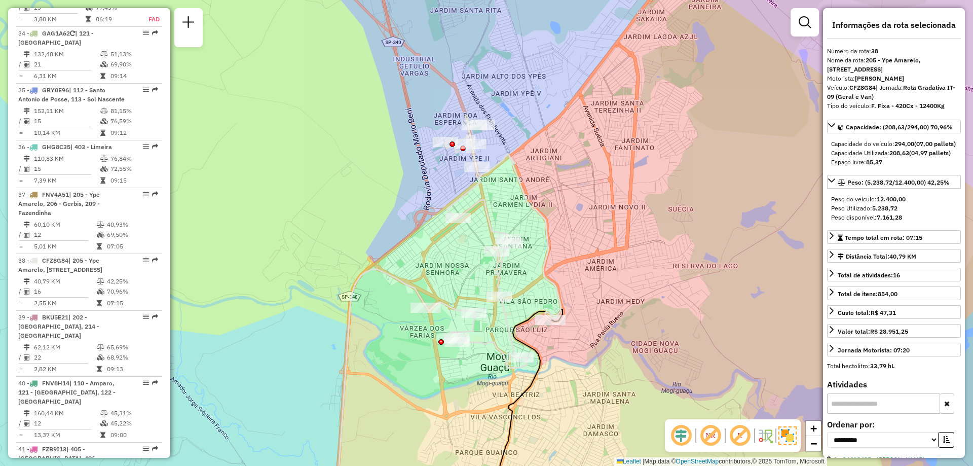
click at [764, 437] on img at bounding box center [765, 435] width 16 height 16
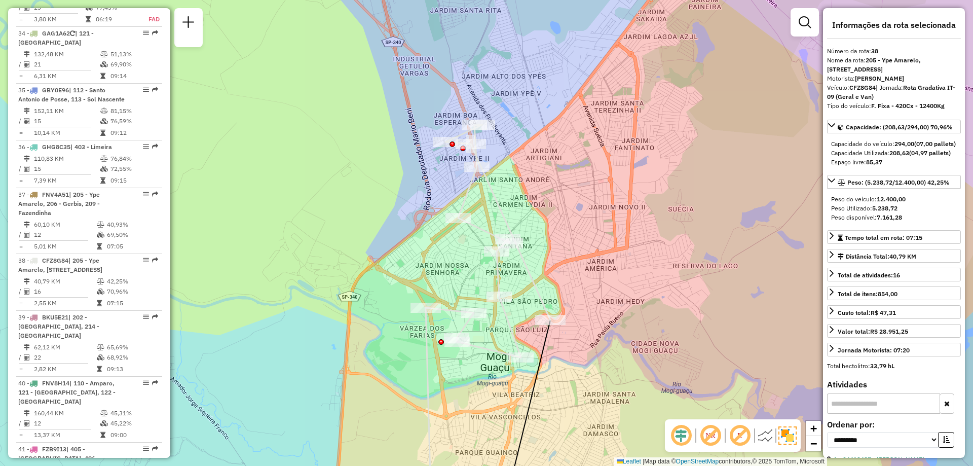
click at [764, 437] on img at bounding box center [765, 435] width 16 height 16
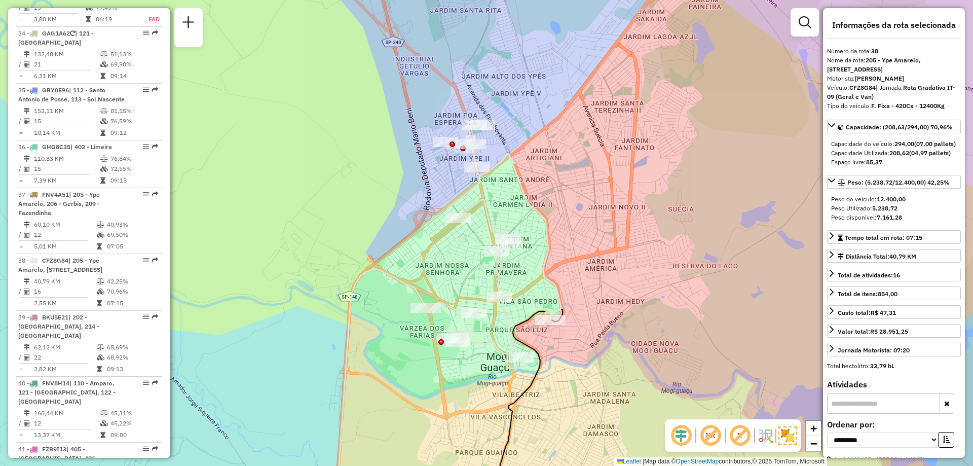
click at [764, 437] on img at bounding box center [765, 435] width 16 height 16
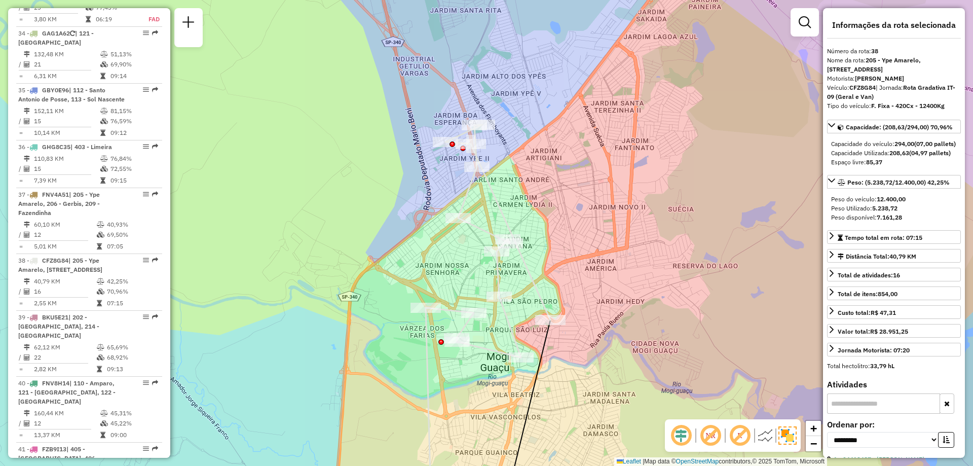
click at [714, 436] on em at bounding box center [710, 435] width 24 height 24
click at [715, 436] on em at bounding box center [710, 435] width 24 height 24
click at [684, 435] on em at bounding box center [681, 435] width 24 height 24
click at [765, 431] on img at bounding box center [765, 435] width 16 height 16
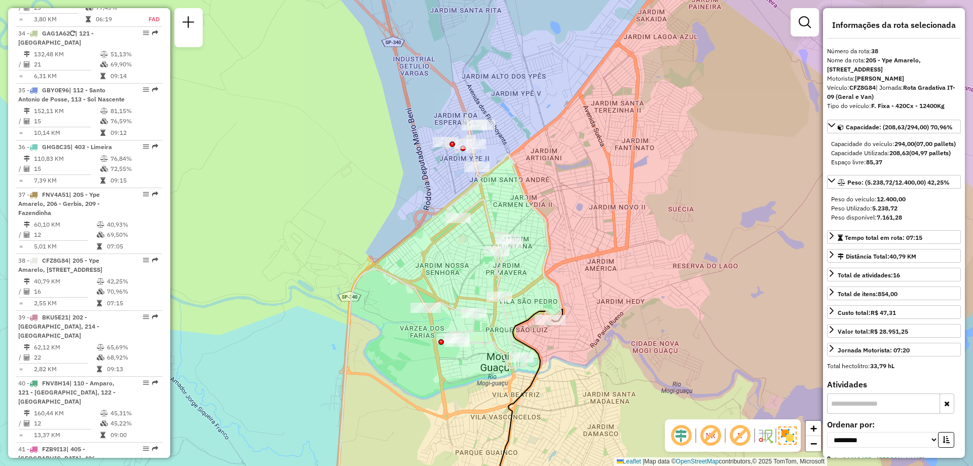
click at [765, 431] on img at bounding box center [765, 435] width 16 height 16
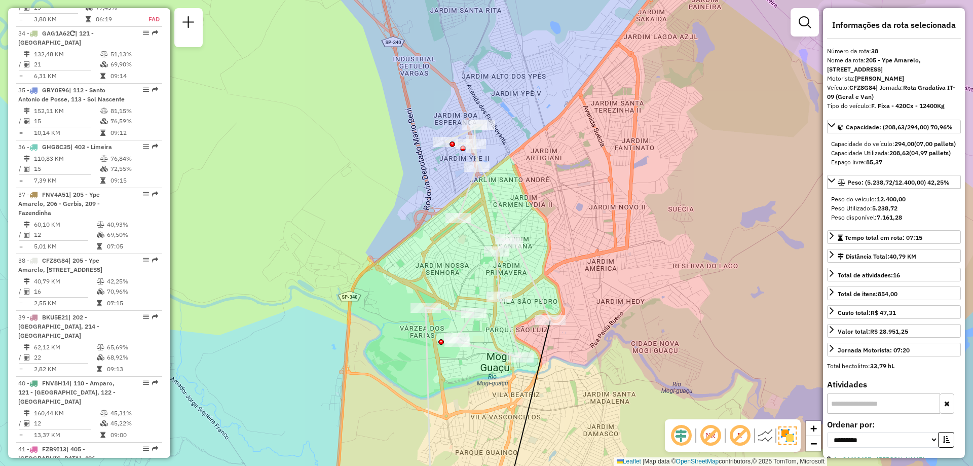
click at [765, 431] on img at bounding box center [765, 435] width 16 height 16
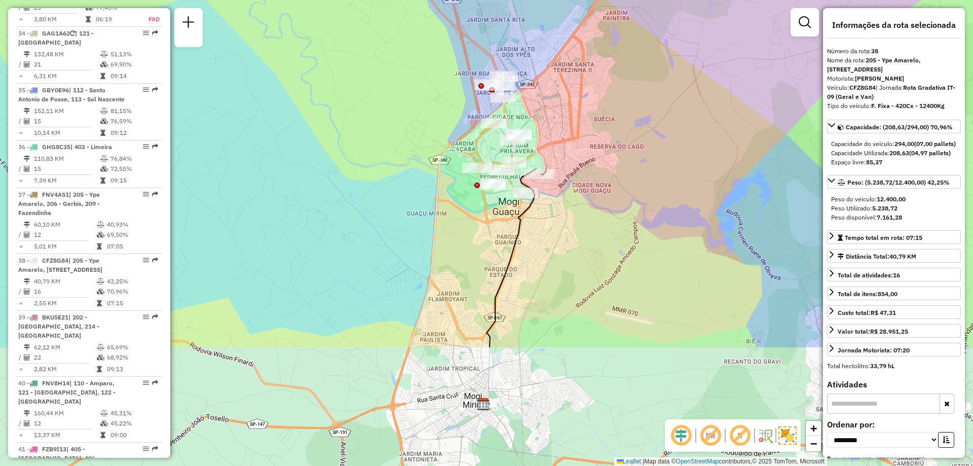
drag, startPoint x: 634, startPoint y: 348, endPoint x: 581, endPoint y: 183, distance: 173.5
click at [581, 183] on div "Janela de atendimento Grade de atendimento Capacidade Transportadoras Veículos …" at bounding box center [486, 233] width 973 height 466
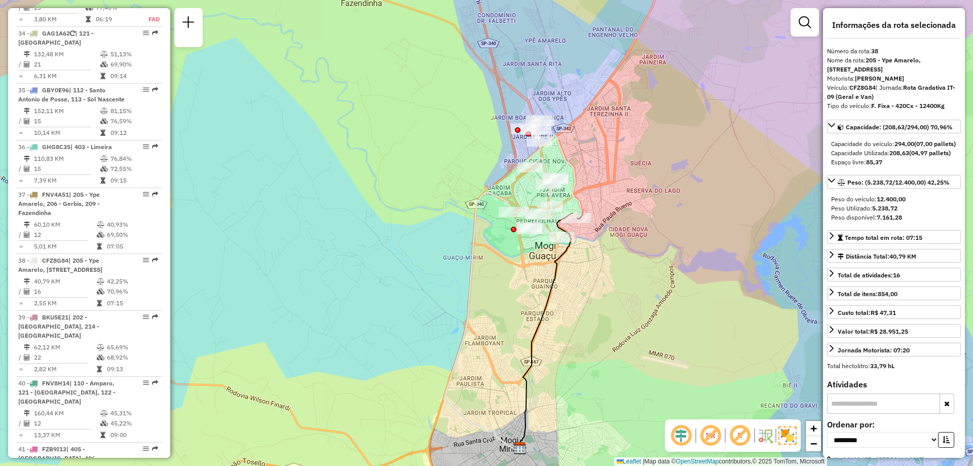
drag, startPoint x: 582, startPoint y: 260, endPoint x: 618, endPoint y: 305, distance: 58.0
click at [618, 305] on div "Janela de atendimento Grade de atendimento Capacidade Transportadoras Veículos …" at bounding box center [486, 233] width 973 height 466
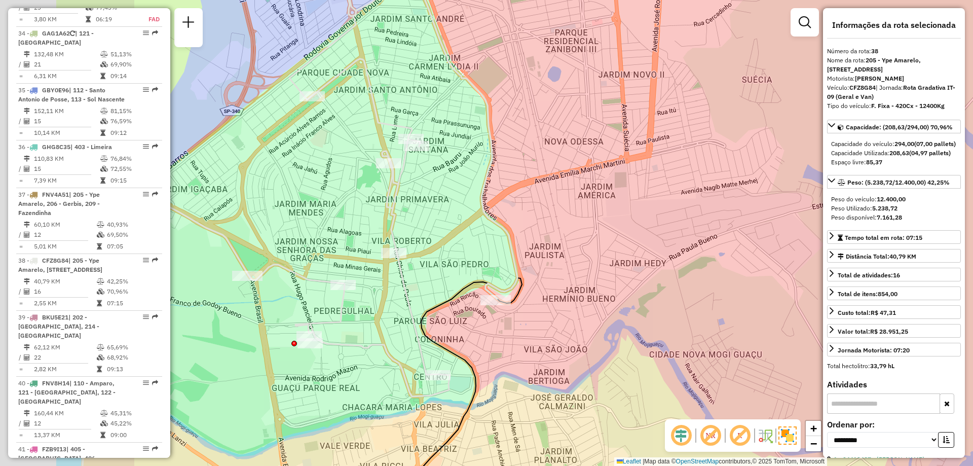
drag, startPoint x: 537, startPoint y: 150, endPoint x: 710, endPoint y: 118, distance: 176.4
click at [710, 118] on div "Janela de atendimento Grade de atendimento Capacidade Transportadoras Veículos …" at bounding box center [486, 233] width 973 height 466
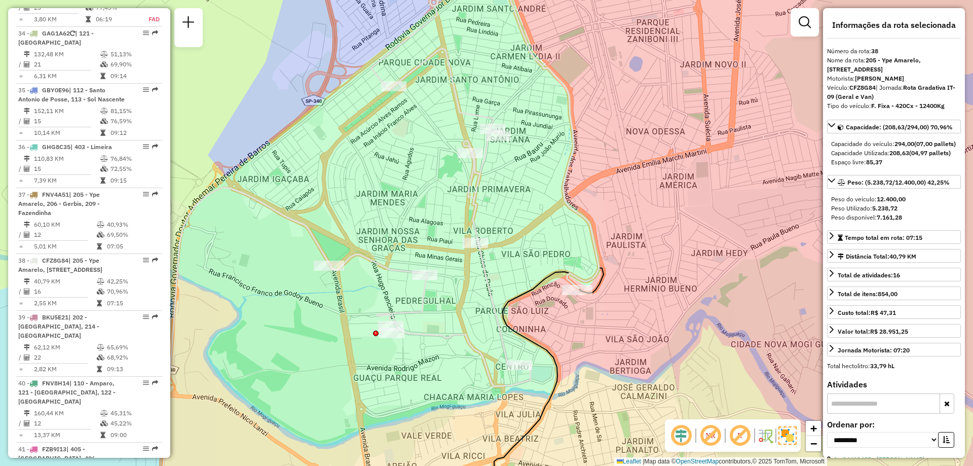
drag, startPoint x: 467, startPoint y: 100, endPoint x: 530, endPoint y: 100, distance: 62.3
click at [530, 100] on div "Janela de atendimento Grade de atendimento Capacidade Transportadoras Veículos …" at bounding box center [486, 233] width 973 height 466
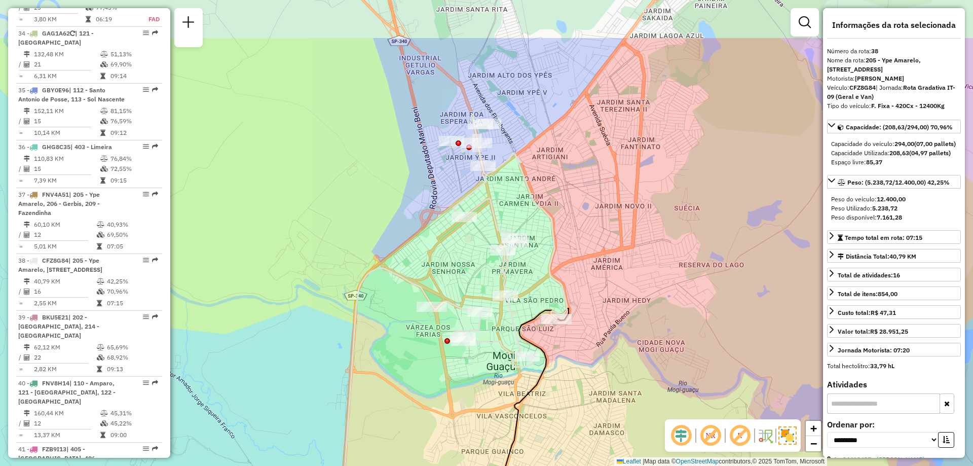
drag, startPoint x: 602, startPoint y: 178, endPoint x: 568, endPoint y: 271, distance: 98.6
click at [568, 271] on div "Janela de atendimento Grade de atendimento Capacidade Transportadoras Veículos …" at bounding box center [486, 233] width 973 height 466
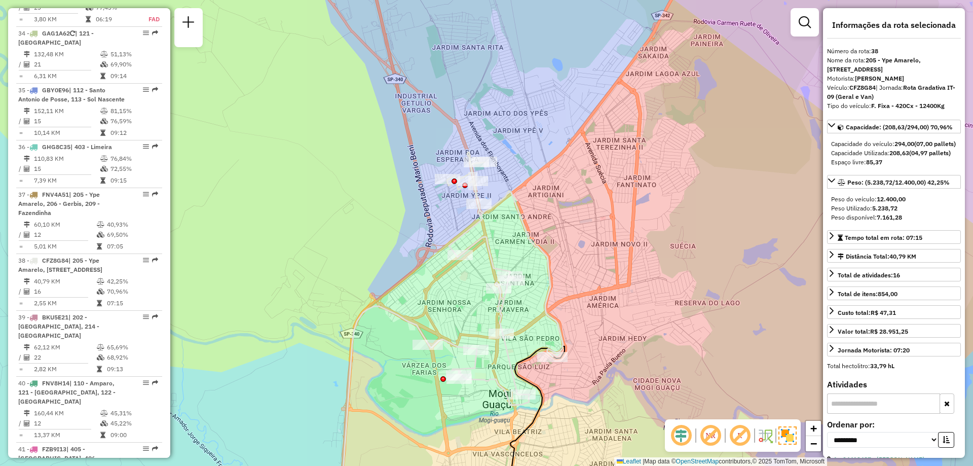
drag, startPoint x: 593, startPoint y: 233, endPoint x: 589, endPoint y: 263, distance: 30.2
click at [589, 263] on div "Janela de atendimento Grade de atendimento Capacidade Transportadoras Veículos …" at bounding box center [486, 233] width 973 height 466
click at [714, 436] on em at bounding box center [710, 435] width 24 height 24
click at [745, 440] on em at bounding box center [740, 435] width 24 height 24
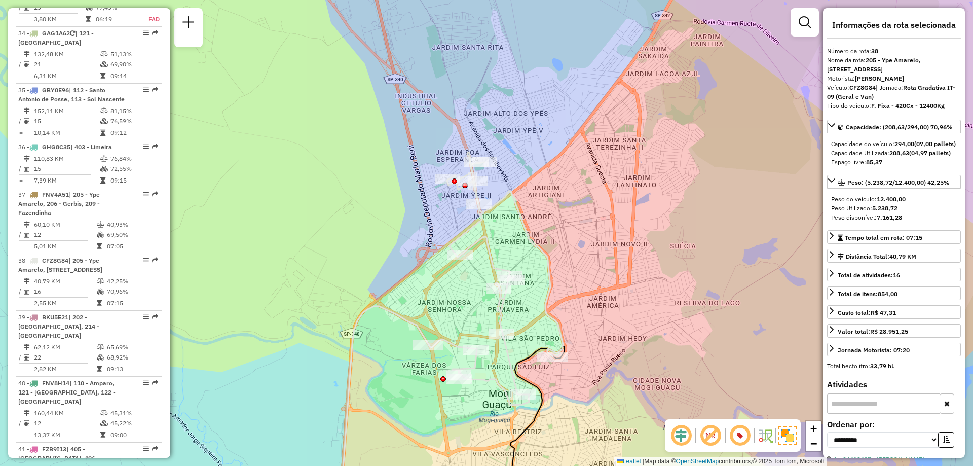
click at [745, 440] on em at bounding box center [740, 435] width 24 height 24
click at [741, 434] on em at bounding box center [740, 435] width 24 height 24
click at [741, 436] on em at bounding box center [740, 435] width 24 height 24
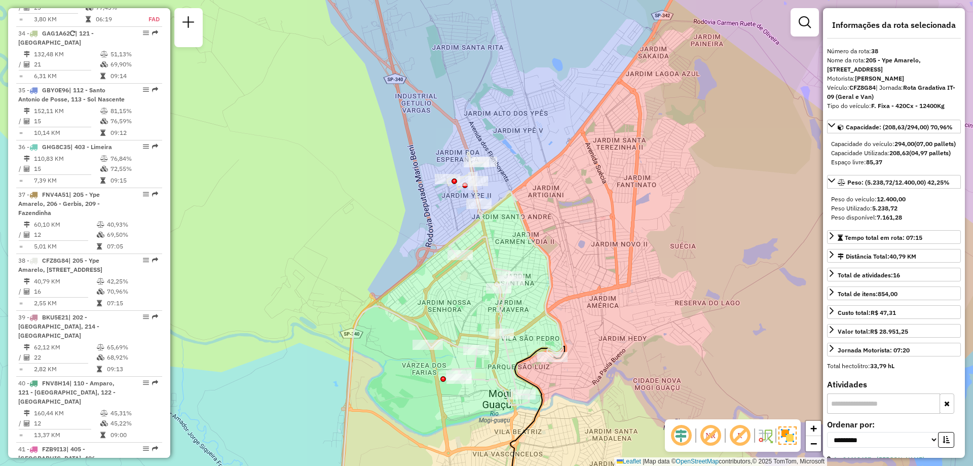
click at [741, 436] on em at bounding box center [740, 435] width 24 height 24
click at [789, 439] on img at bounding box center [788, 435] width 18 height 18
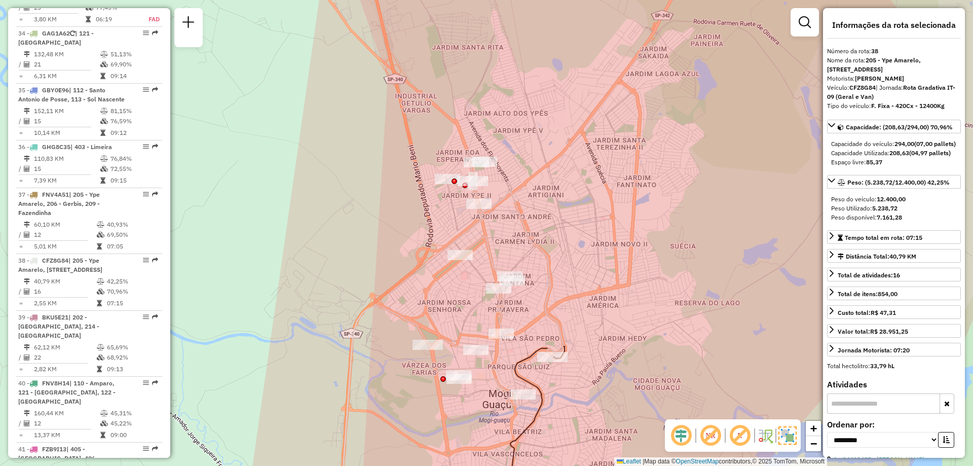
click at [789, 439] on img at bounding box center [788, 435] width 18 height 18
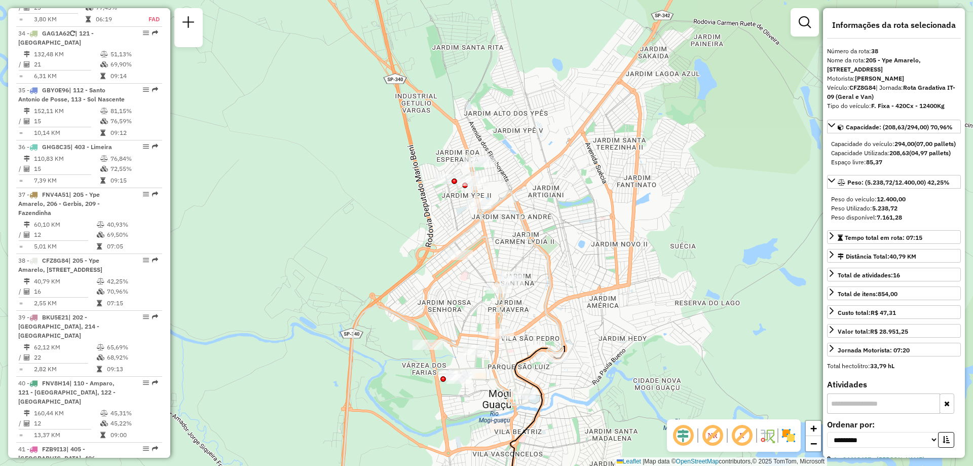
click at [789, 439] on img at bounding box center [789, 435] width 16 height 16
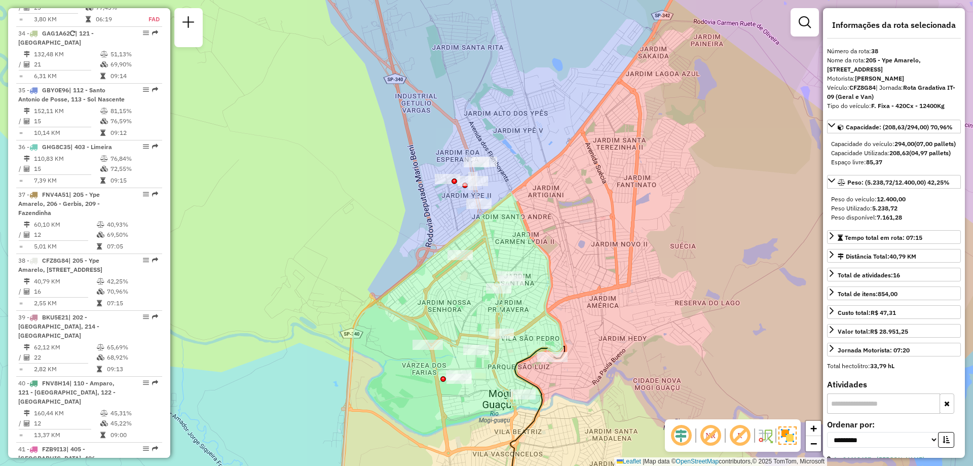
click at [789, 439] on img at bounding box center [788, 435] width 18 height 18
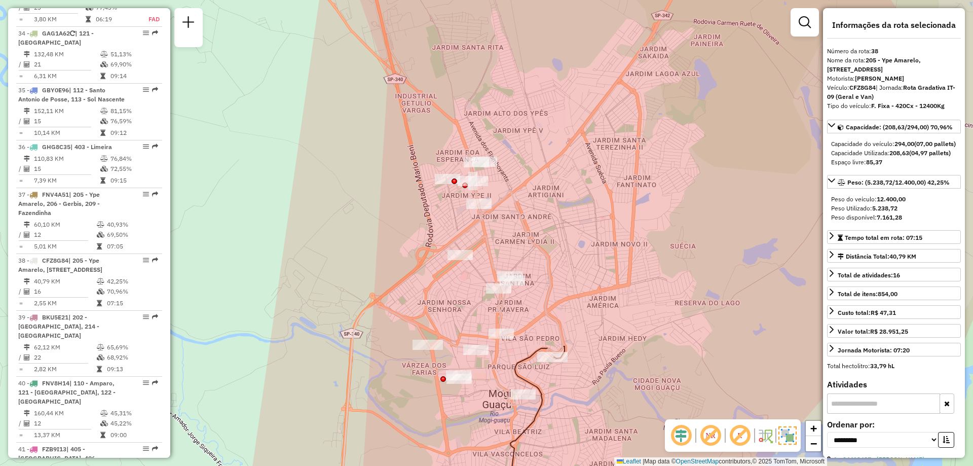
click at [794, 434] on img at bounding box center [788, 435] width 18 height 18
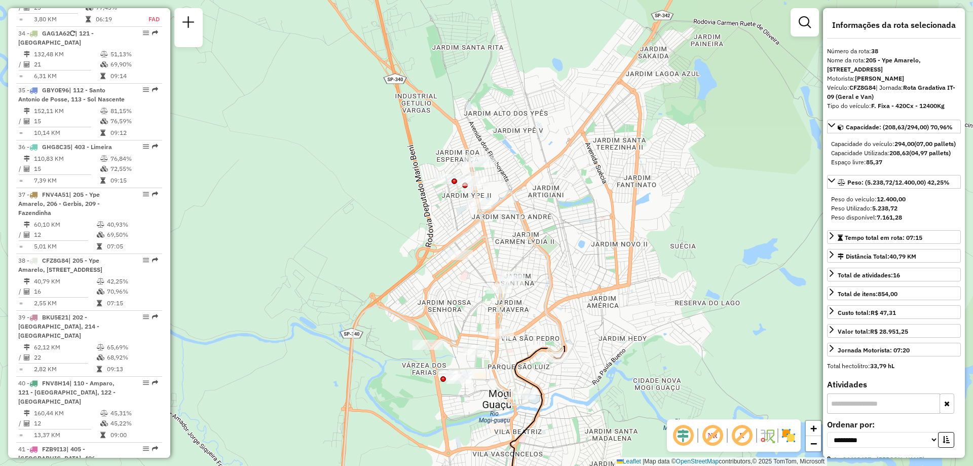
click at [794, 434] on img at bounding box center [789, 435] width 16 height 16
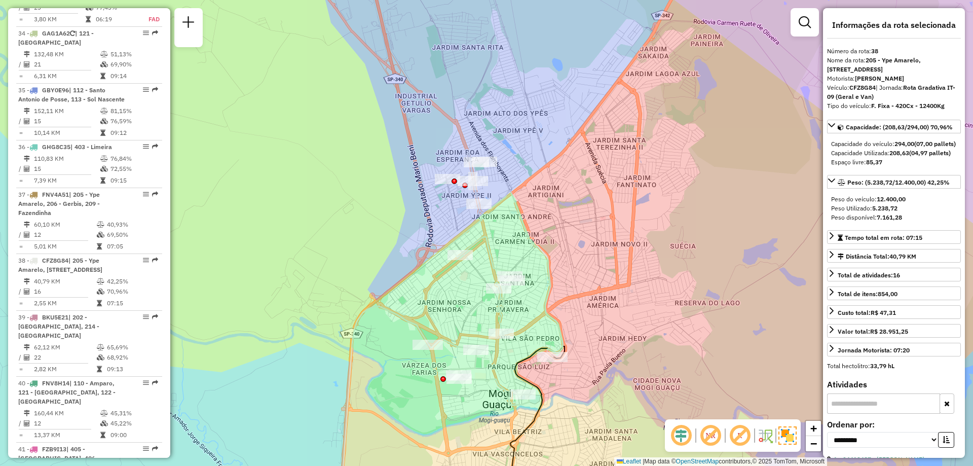
click at [794, 434] on img at bounding box center [788, 435] width 18 height 18
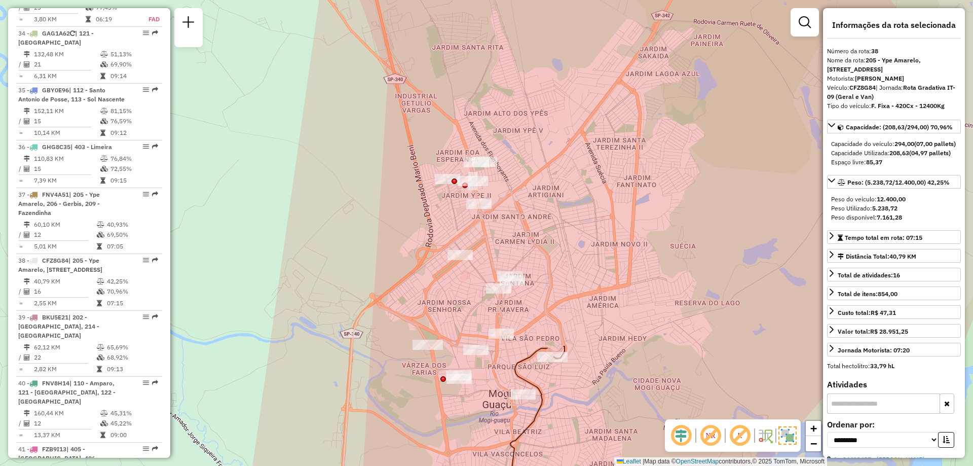
click at [794, 434] on img at bounding box center [788, 435] width 18 height 18
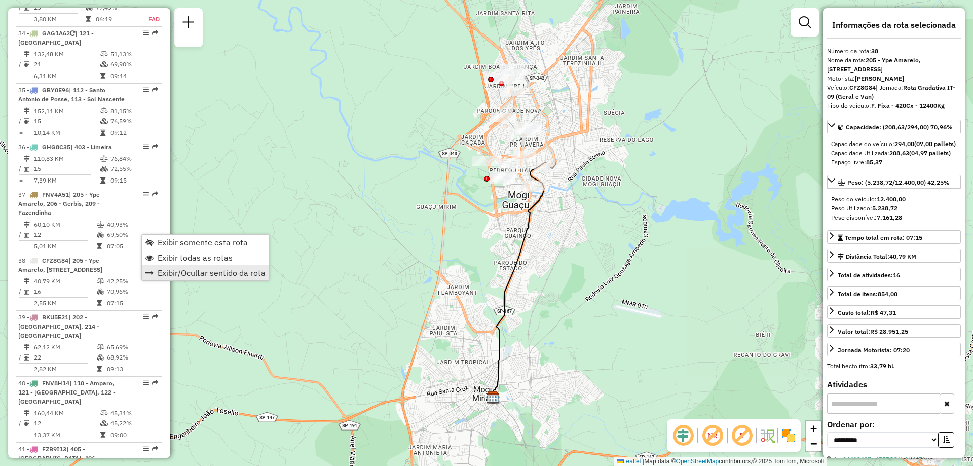
click at [163, 275] on span "Exibir/Ocultar sentido da rota" at bounding box center [212, 273] width 108 height 8
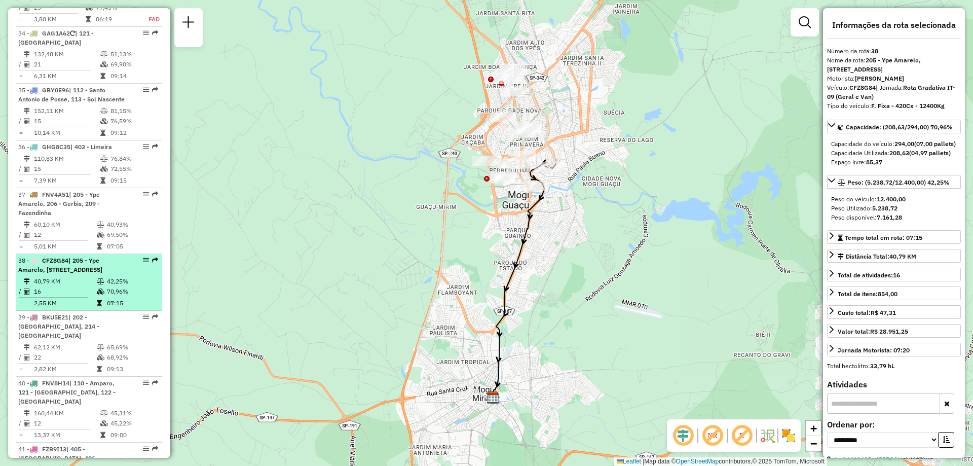
click at [139, 257] on div at bounding box center [143, 260] width 30 height 6
drag, startPoint x: 139, startPoint y: 233, endPoint x: 152, endPoint y: 231, distance: 12.8
click at [152, 257] on em at bounding box center [155, 260] width 6 height 6
drag, startPoint x: 152, startPoint y: 231, endPoint x: 143, endPoint y: 234, distance: 9.5
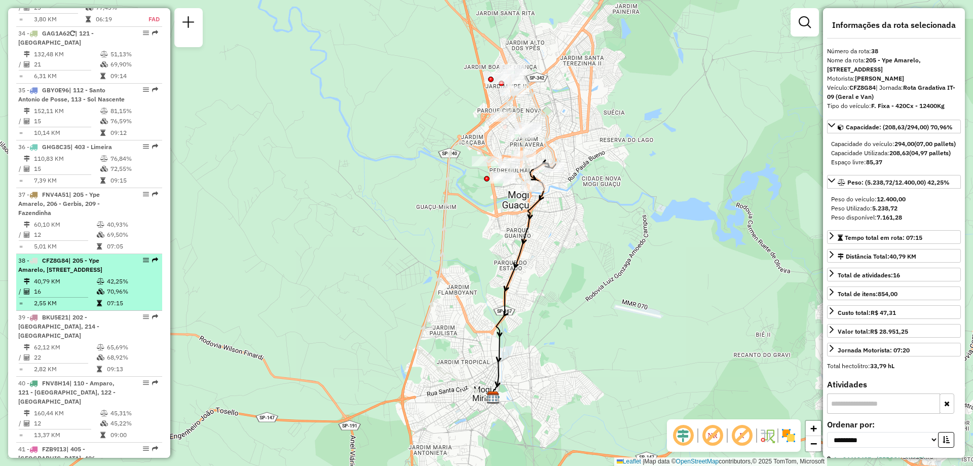
click at [143, 257] on em at bounding box center [146, 260] width 6 height 6
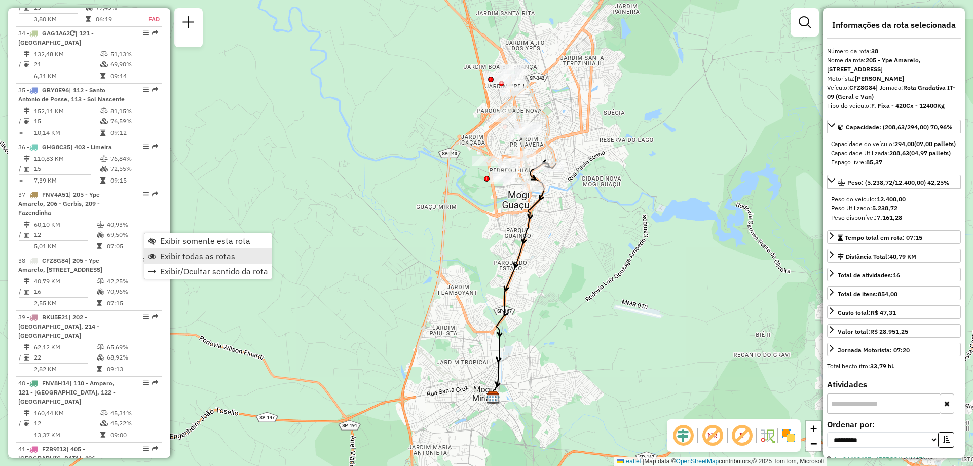
click at [163, 252] on span "Exibir todas as rotas" at bounding box center [197, 256] width 75 height 8
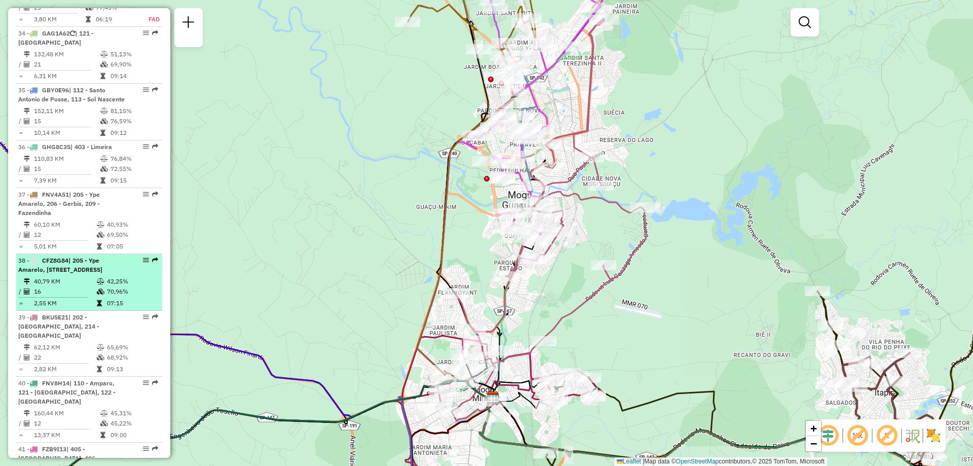
click at [143, 257] on em at bounding box center [146, 260] width 6 height 6
select select "**********"
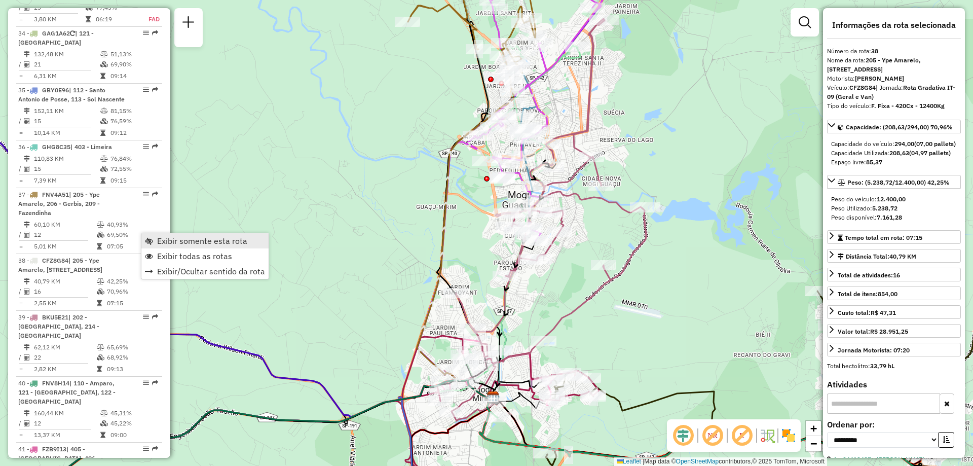
click at [152, 241] on span "Exibir somente esta rota" at bounding box center [149, 241] width 8 height 8
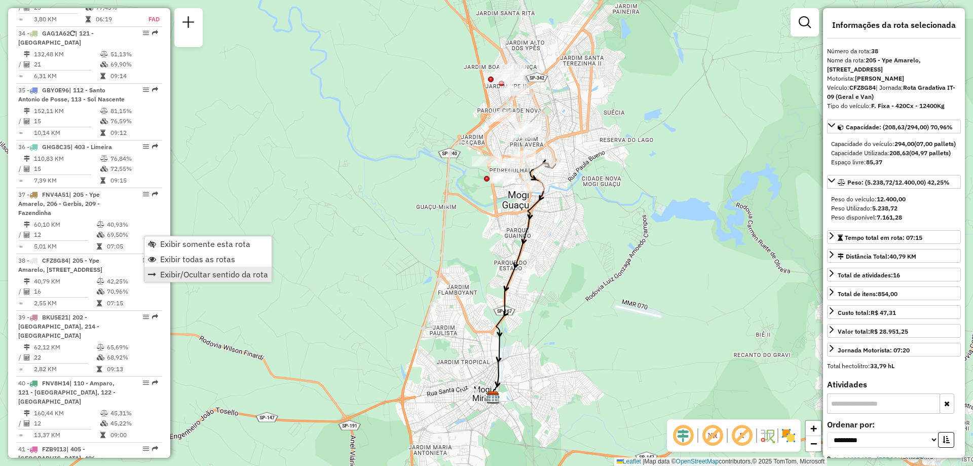
click at [162, 272] on span "Exibir/Ocultar sentido da rota" at bounding box center [214, 274] width 108 height 8
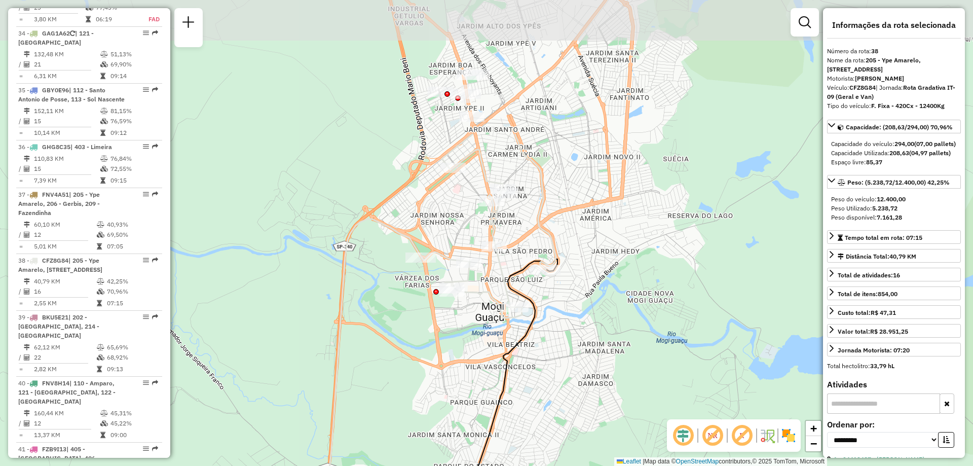
drag, startPoint x: 594, startPoint y: 161, endPoint x: 588, endPoint y: 341, distance: 180.6
click at [588, 341] on div "Janela de atendimento Grade de atendimento Capacidade Transportadoras Veículos …" at bounding box center [486, 233] width 973 height 466
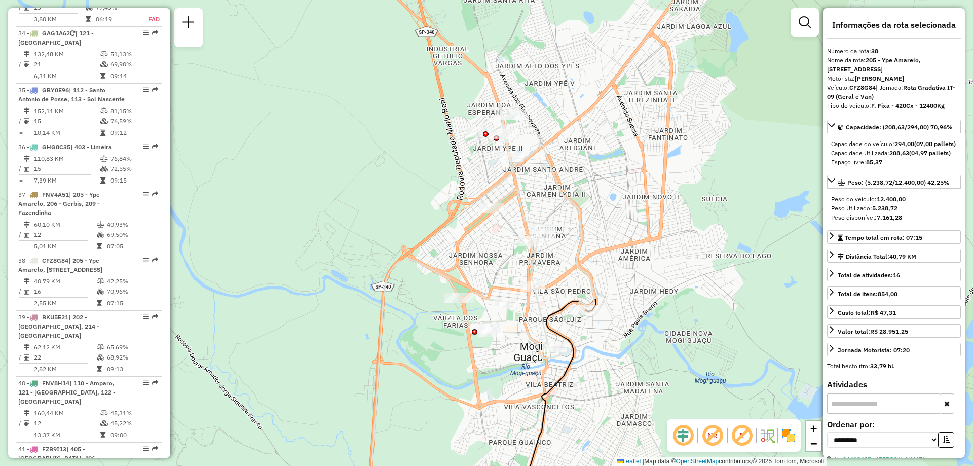
drag, startPoint x: 592, startPoint y: 281, endPoint x: 630, endPoint y: 322, distance: 56.0
click at [630, 322] on div "Janela de atendimento Grade de atendimento Capacidade Transportadoras Veículos …" at bounding box center [486, 233] width 973 height 466
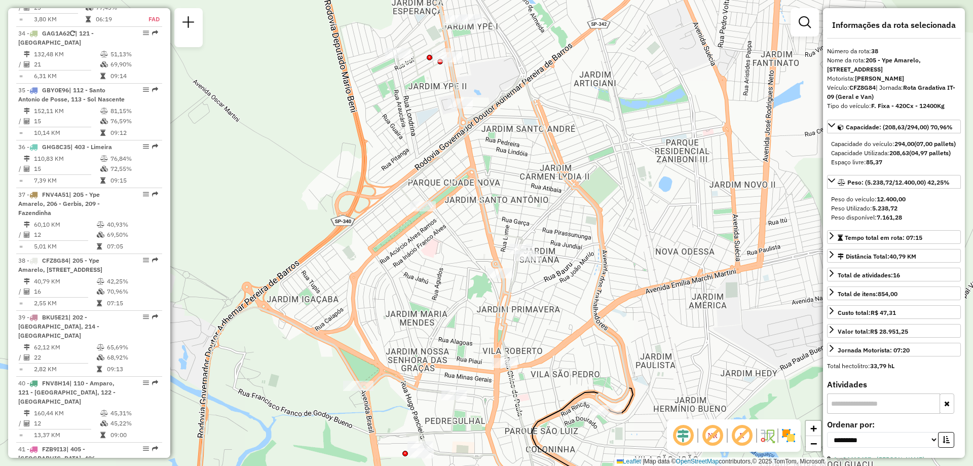
drag, startPoint x: 598, startPoint y: 227, endPoint x: 647, endPoint y: 271, distance: 66.4
click at [647, 271] on div "Janela de atendimento Grade de atendimento Capacidade Transportadoras Veículos …" at bounding box center [486, 233] width 973 height 466
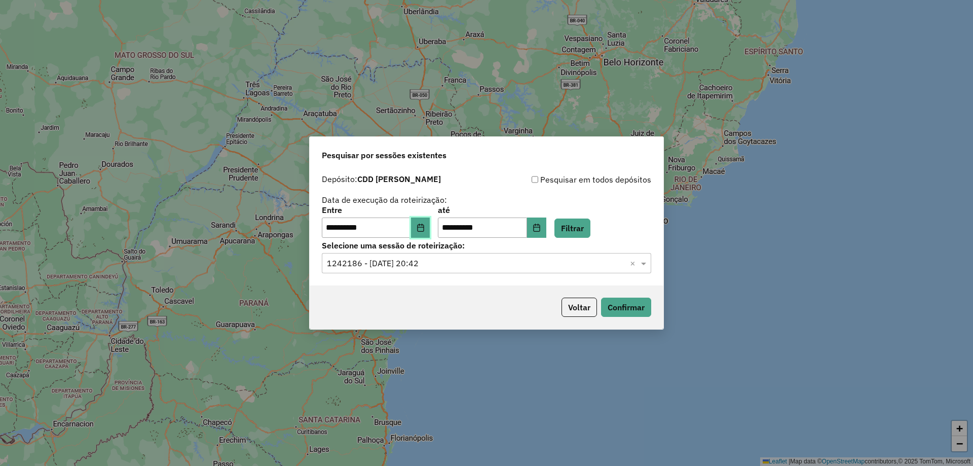
click at [425, 228] on icon "Choose Date" at bounding box center [421, 228] width 8 height 8
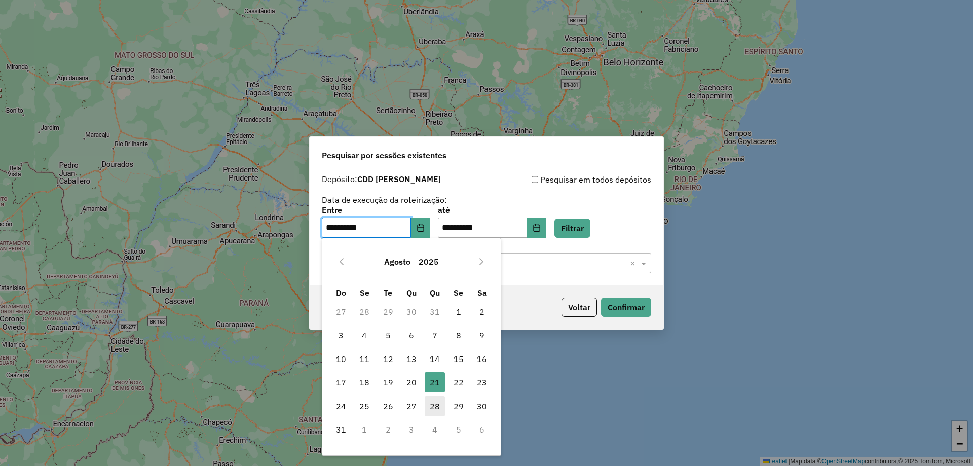
click at [436, 406] on span "28" at bounding box center [435, 406] width 20 height 20
type input "**********"
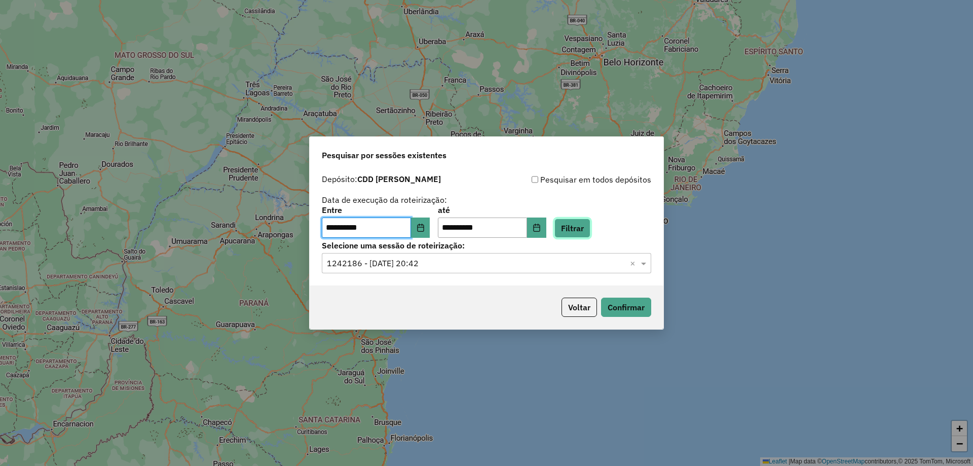
click at [579, 231] on button "Filtrar" at bounding box center [573, 227] width 36 height 19
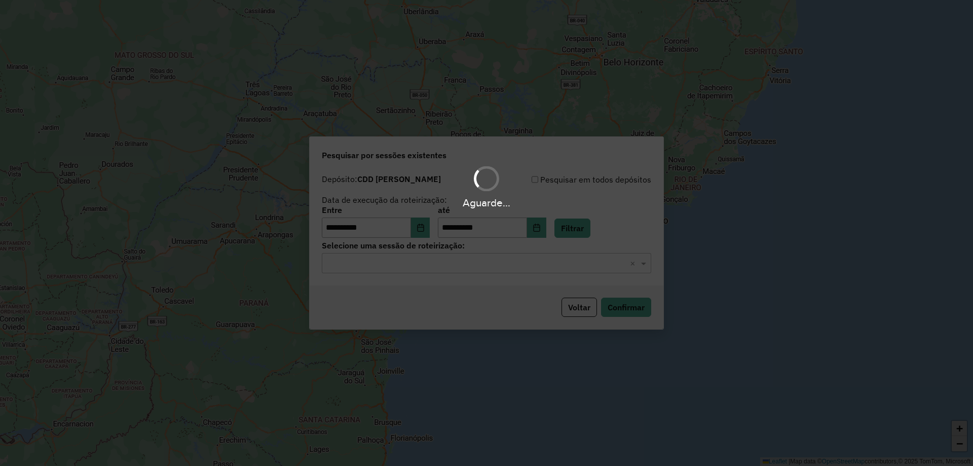
click at [571, 263] on input "text" at bounding box center [476, 264] width 299 height 12
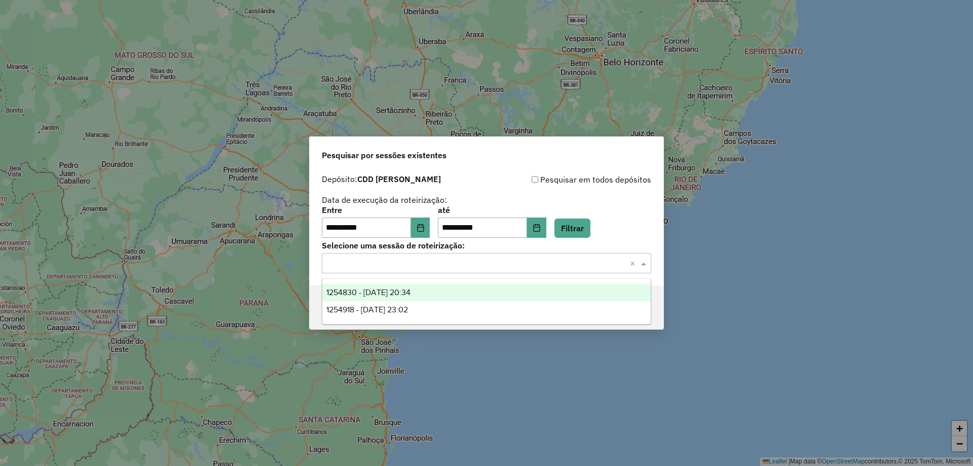
click at [438, 292] on div "1254830 - 28/08/2025 20:34" at bounding box center [486, 292] width 328 height 17
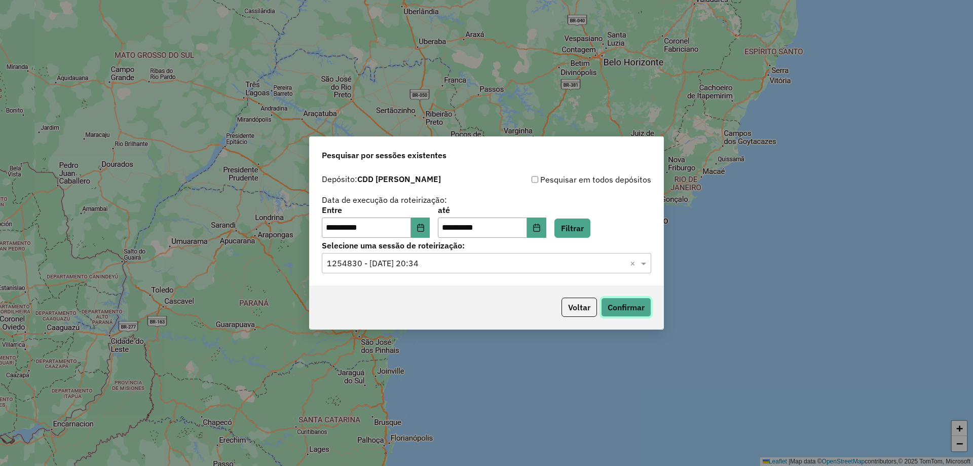
click at [616, 305] on button "Confirmar" at bounding box center [626, 307] width 50 height 19
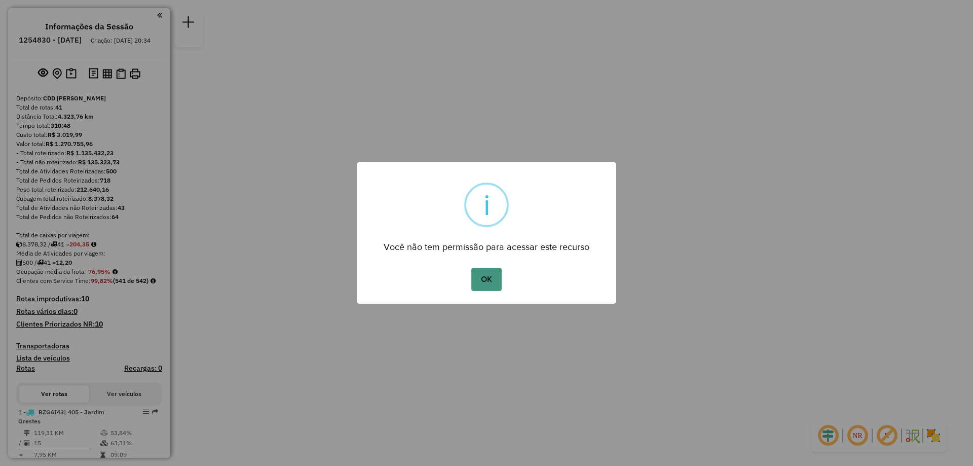
click at [494, 278] on button "OK" at bounding box center [486, 279] width 30 height 23
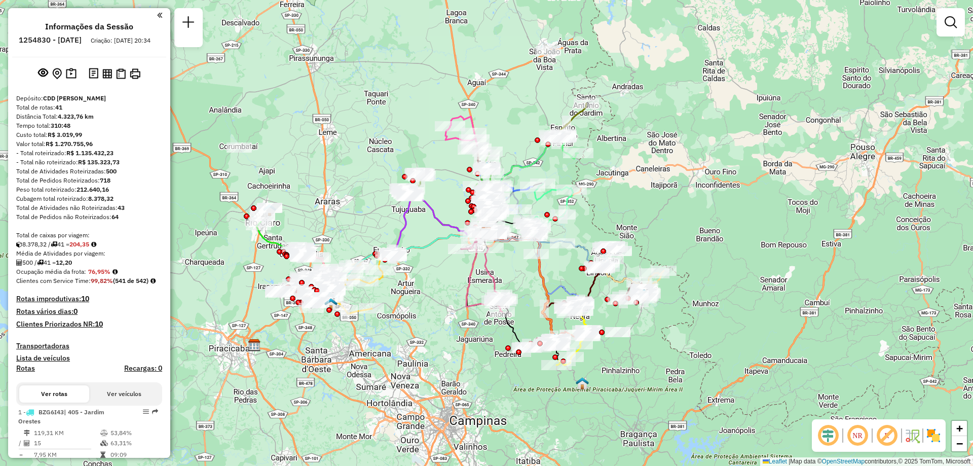
scroll to position [2437, 0]
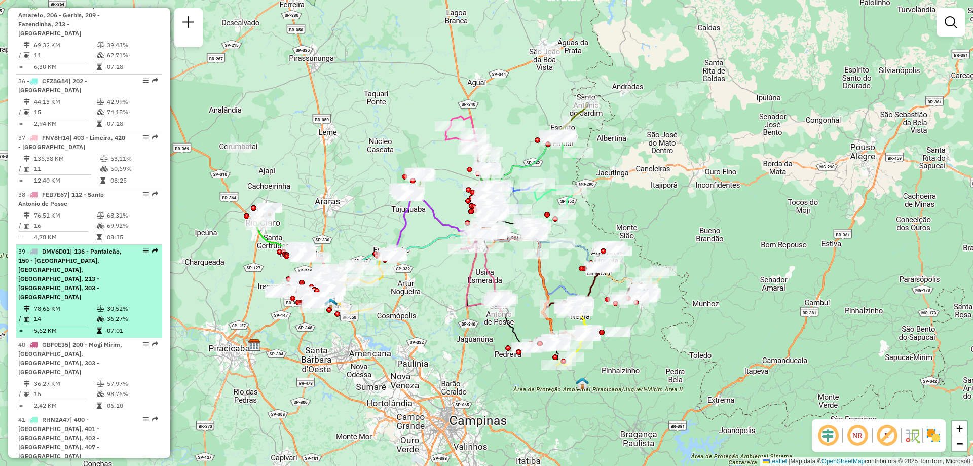
click at [54, 265] on span "| 136 - Pantaleão, 150 - [GEOGRAPHIC_DATA], [GEOGRAPHIC_DATA], [GEOGRAPHIC_DATA…" at bounding box center [69, 273] width 103 height 53
select select "**********"
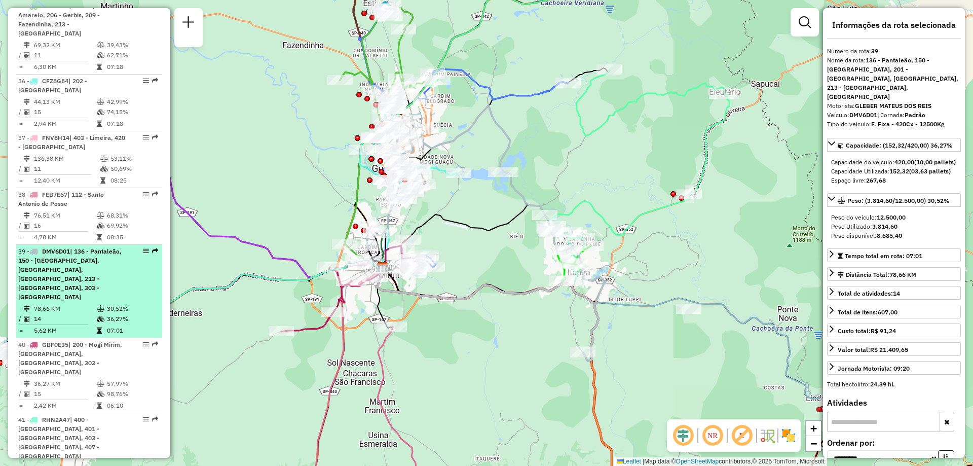
click at [144, 248] on em at bounding box center [146, 251] width 6 height 6
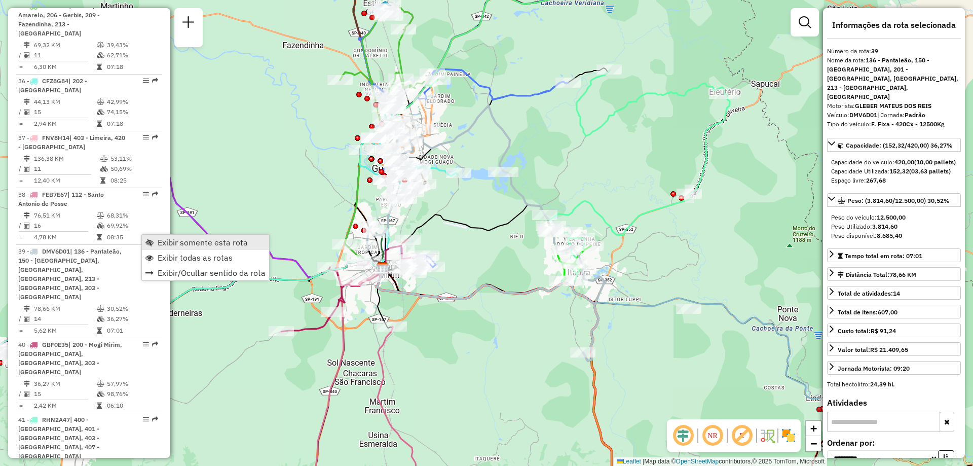
click at [154, 243] on link "Exibir somente esta rota" at bounding box center [205, 242] width 127 height 15
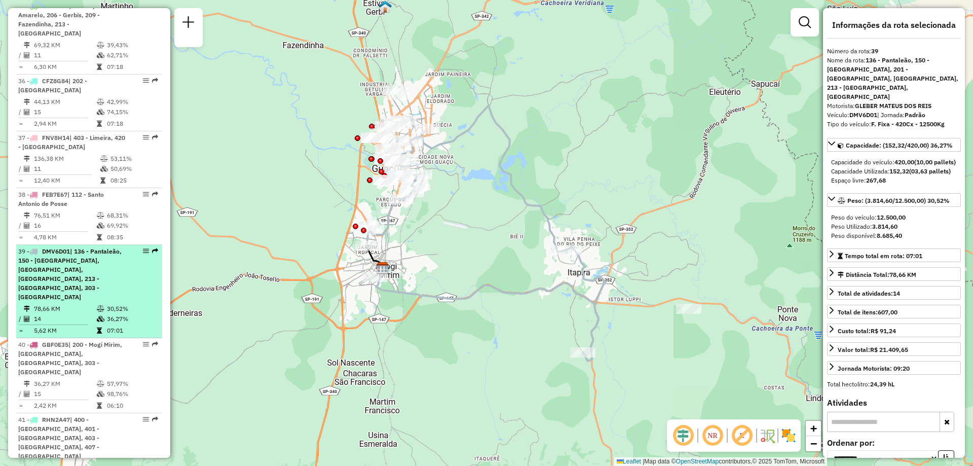
click at [143, 248] on em at bounding box center [146, 251] width 6 height 6
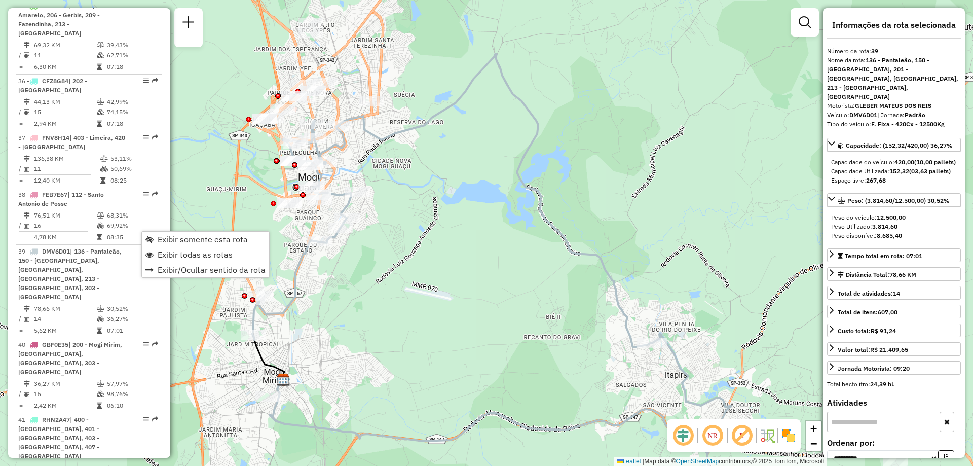
drag, startPoint x: 438, startPoint y: 256, endPoint x: 411, endPoint y: 269, distance: 30.2
click at [411, 269] on div "Janela de atendimento Grade de atendimento Capacidade Transportadoras Veículos …" at bounding box center [486, 233] width 973 height 466
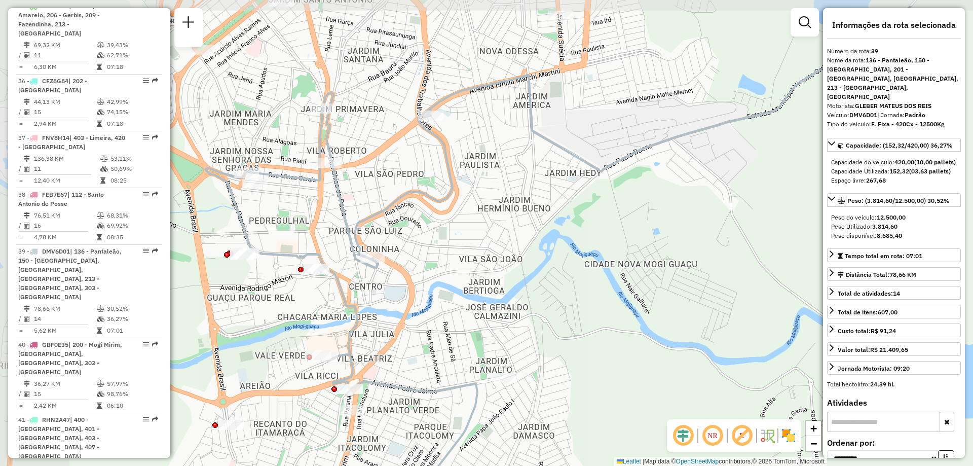
drag, startPoint x: 406, startPoint y: 187, endPoint x: 531, endPoint y: 240, distance: 136.3
click at [531, 240] on div "Janela de atendimento Grade de atendimento Capacidade Transportadoras Veículos …" at bounding box center [486, 233] width 973 height 466
